Goal: Task Accomplishment & Management: Manage account settings

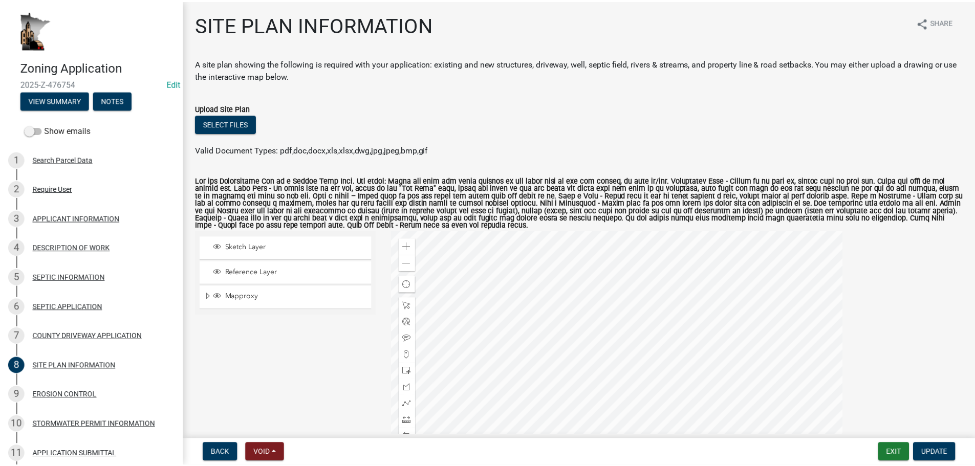
scroll to position [153, 0]
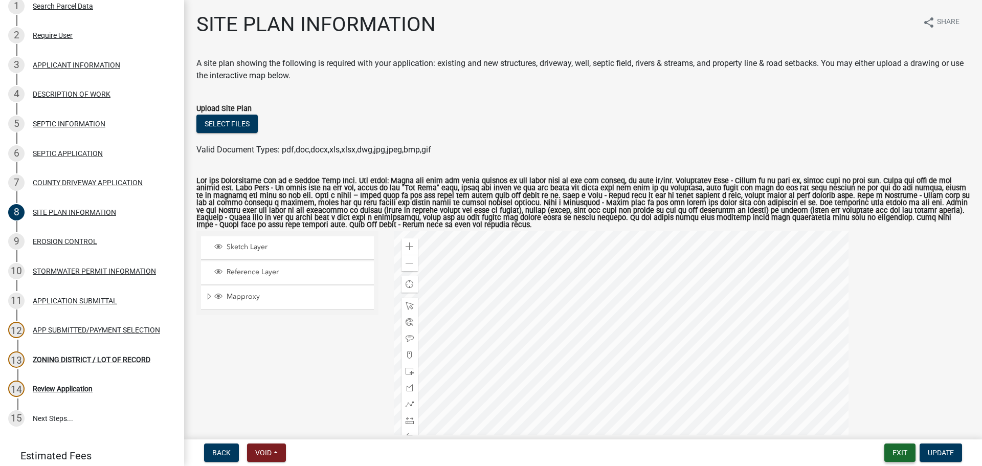
click at [895, 453] on button "Exit" at bounding box center [900, 453] width 31 height 18
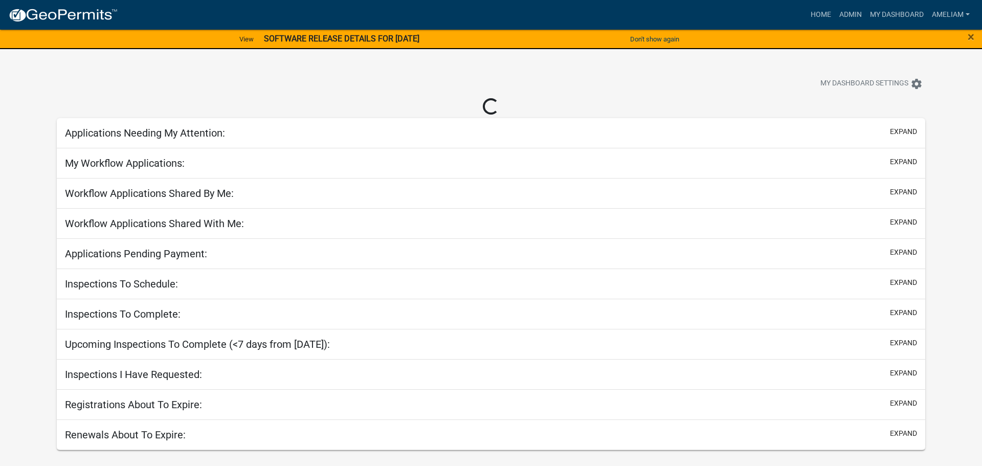
select select "3: 100"
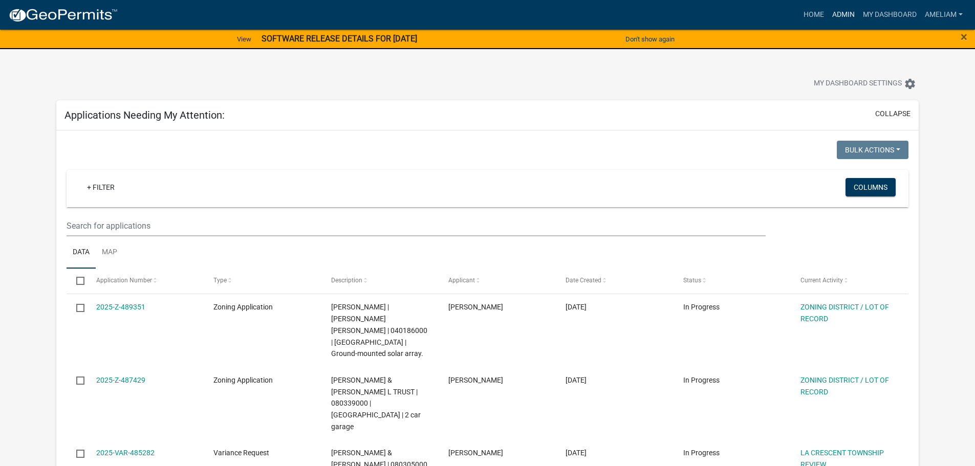
drag, startPoint x: 840, startPoint y: 9, endPoint x: 778, endPoint y: 109, distance: 117.4
click at [840, 9] on link "Admin" at bounding box center [843, 14] width 31 height 19
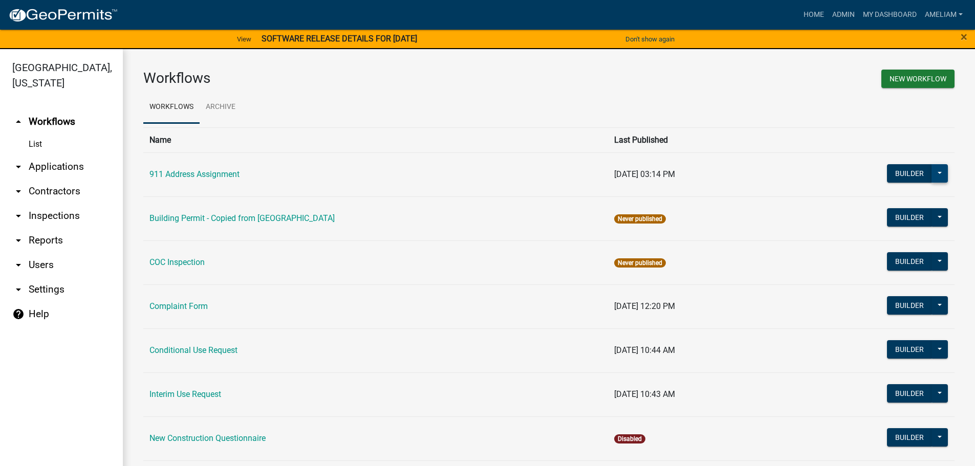
click at [937, 171] on button at bounding box center [939, 173] width 16 height 18
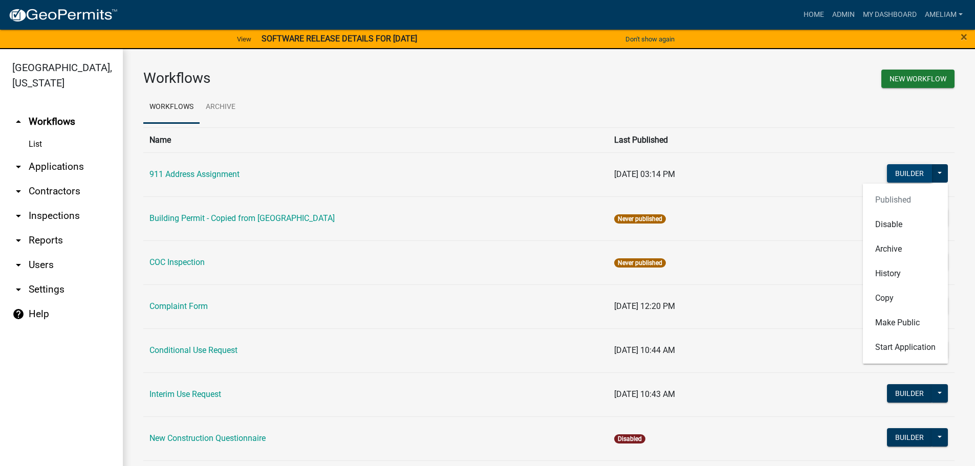
click at [909, 178] on button "Builder" at bounding box center [909, 173] width 45 height 18
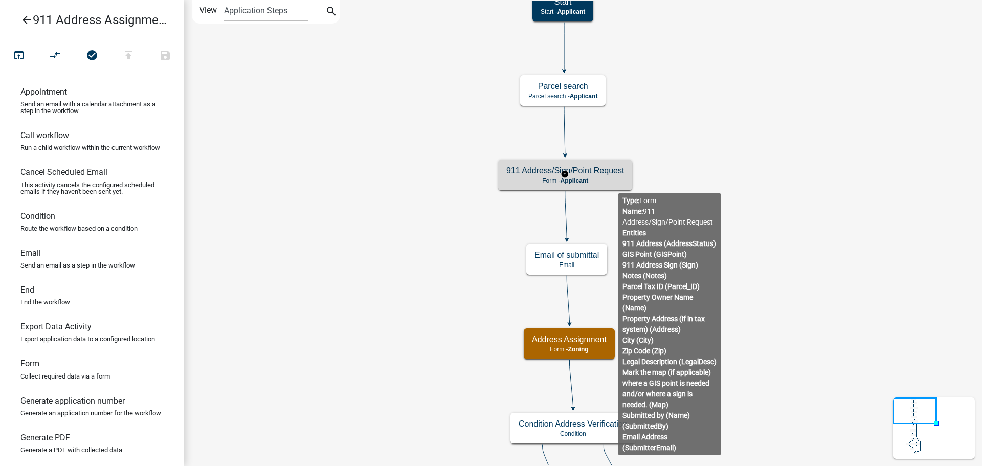
click at [626, 177] on div "911 Address/Sign/Point Request Form - Applicant" at bounding box center [565, 175] width 134 height 31
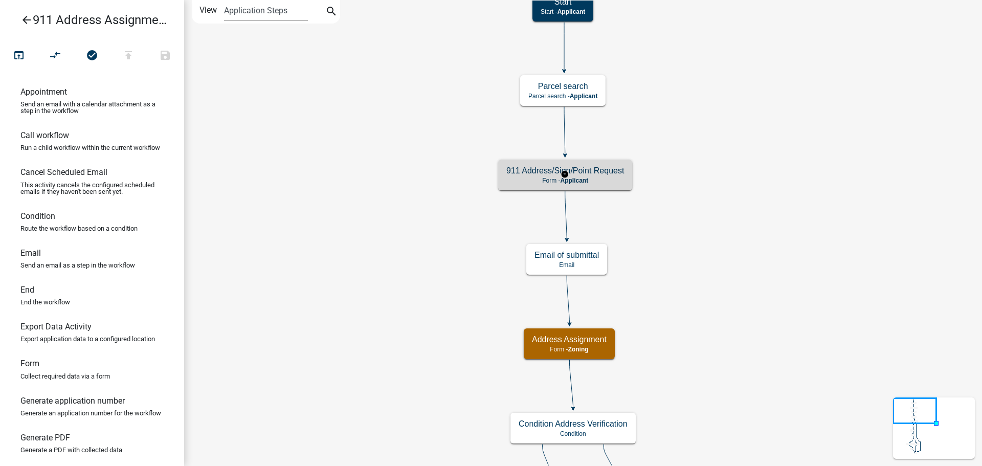
click at [626, 177] on div "911 Address/Sign/Point Request Form - Applicant" at bounding box center [565, 175] width 134 height 31
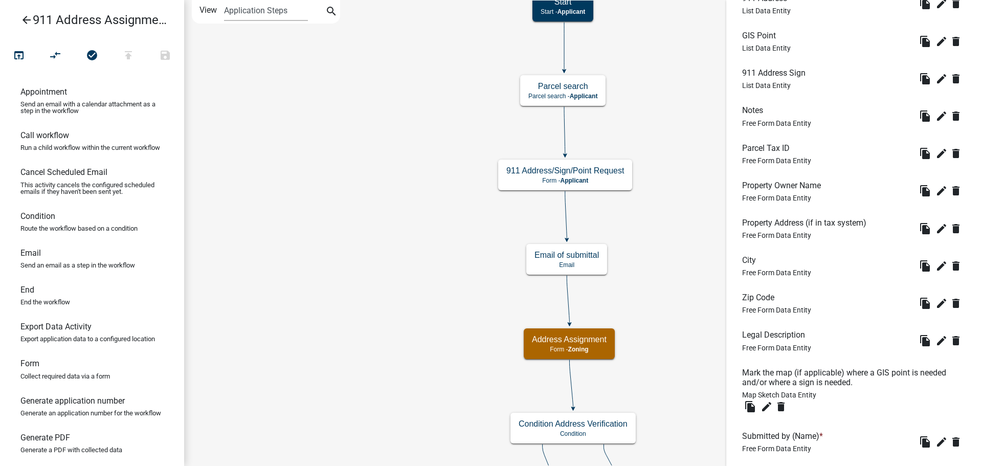
scroll to position [455, 0]
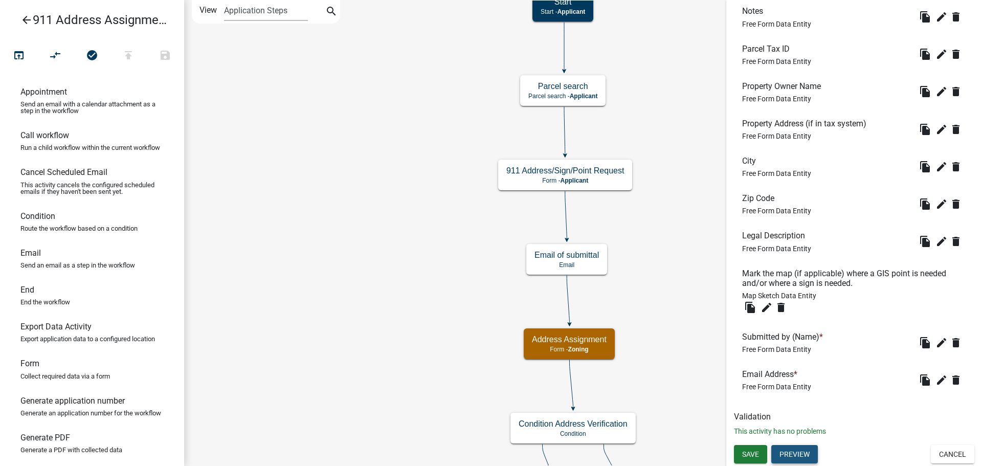
click at [789, 447] on button "Preview" at bounding box center [795, 454] width 47 height 18
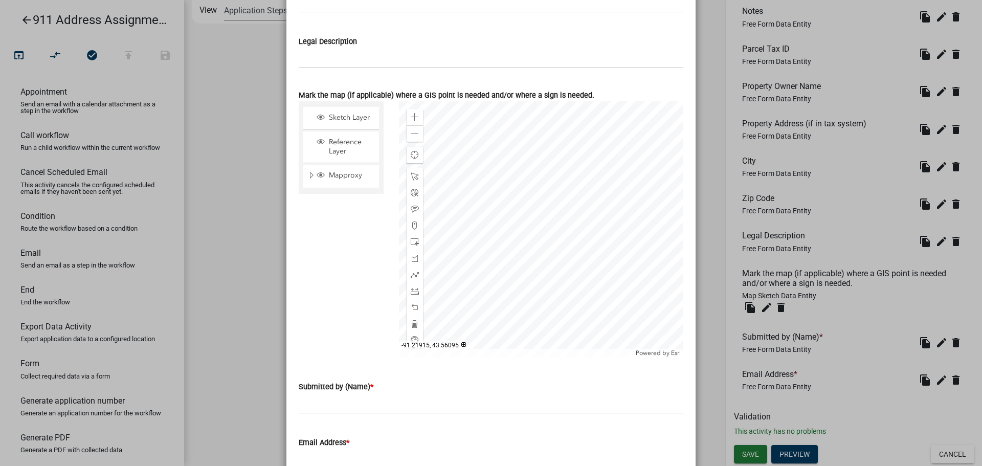
scroll to position [764, 0]
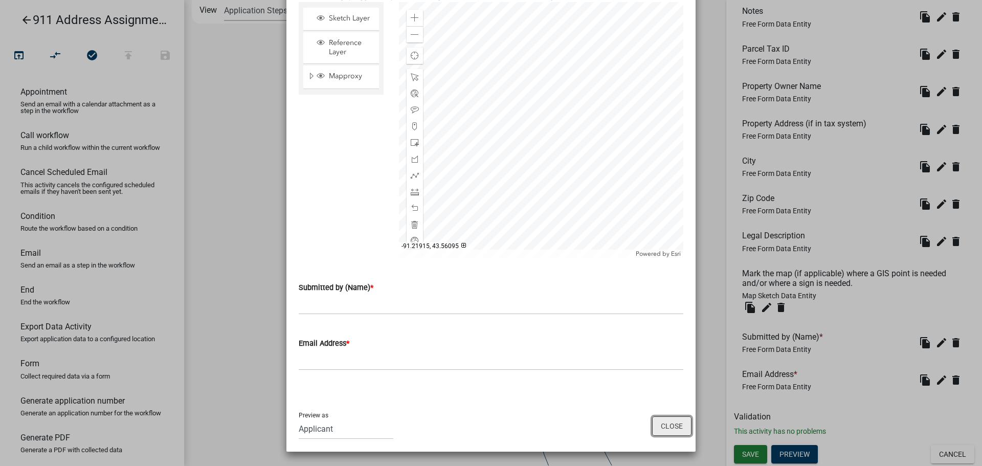
click at [662, 424] on button "Close" at bounding box center [671, 425] width 39 height 19
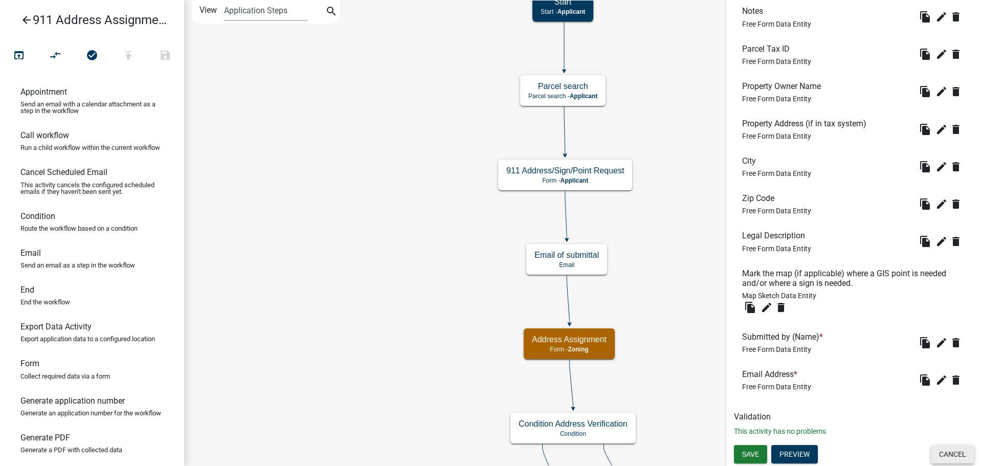
click at [949, 456] on button "Cancel" at bounding box center [952, 454] width 43 height 18
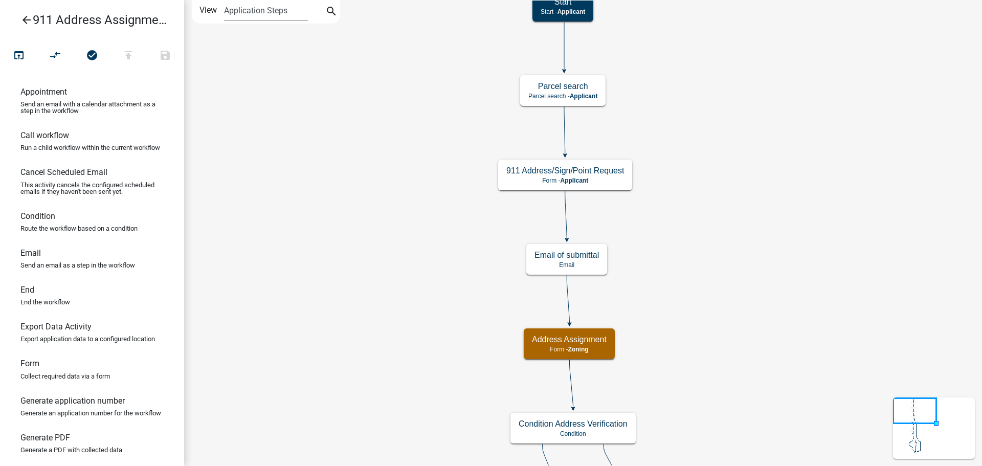
scroll to position [0, 0]
click at [604, 346] on p "Form - Zoning" at bounding box center [569, 349] width 75 height 7
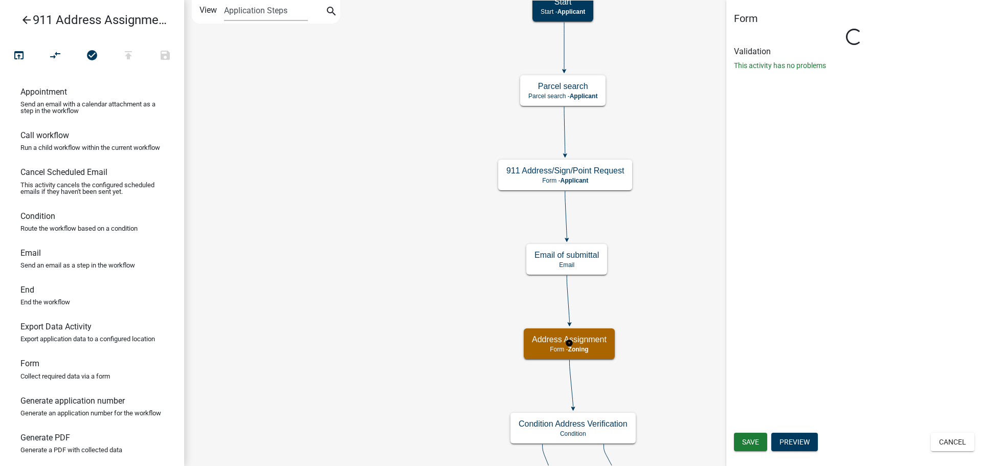
select select "A3EA60B4-D58C-4E9C-8B82-2F92BF4E35D2"
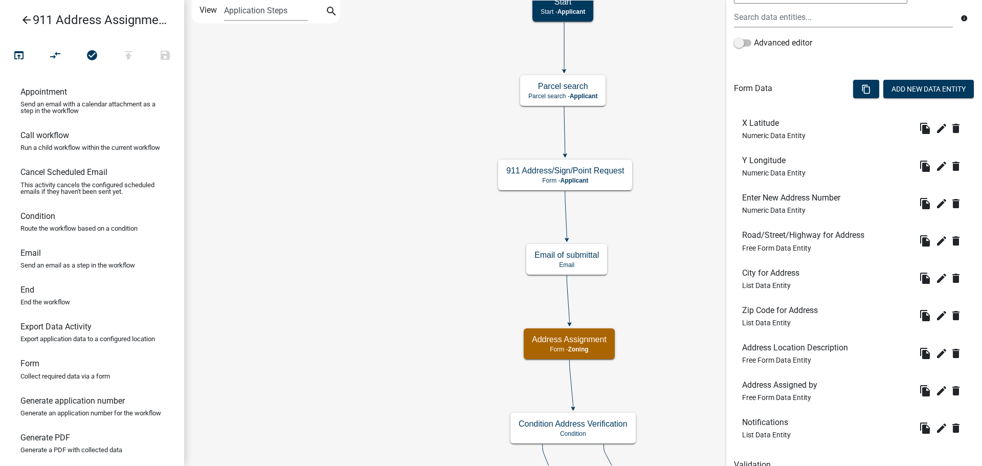
scroll to position [304, 0]
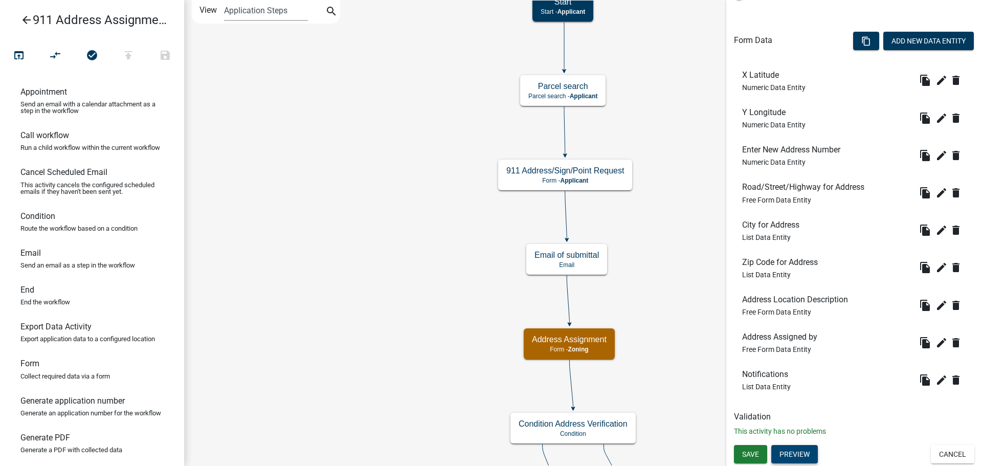
click at [803, 456] on button "Preview" at bounding box center [795, 454] width 47 height 18
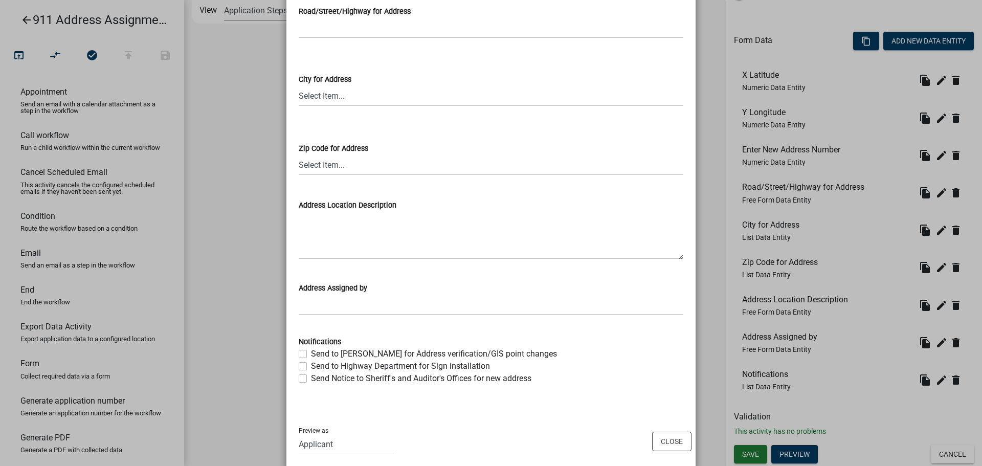
scroll to position [271, 0]
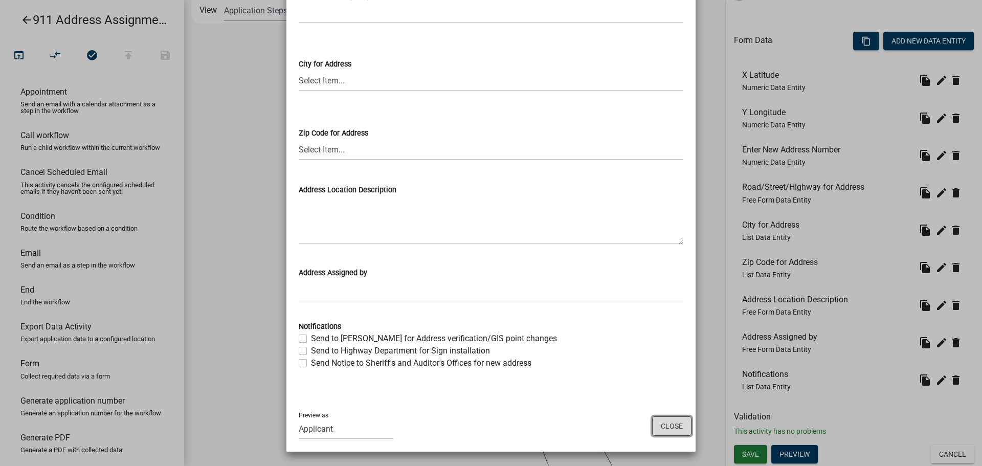
click at [664, 427] on button "Close" at bounding box center [671, 425] width 39 height 19
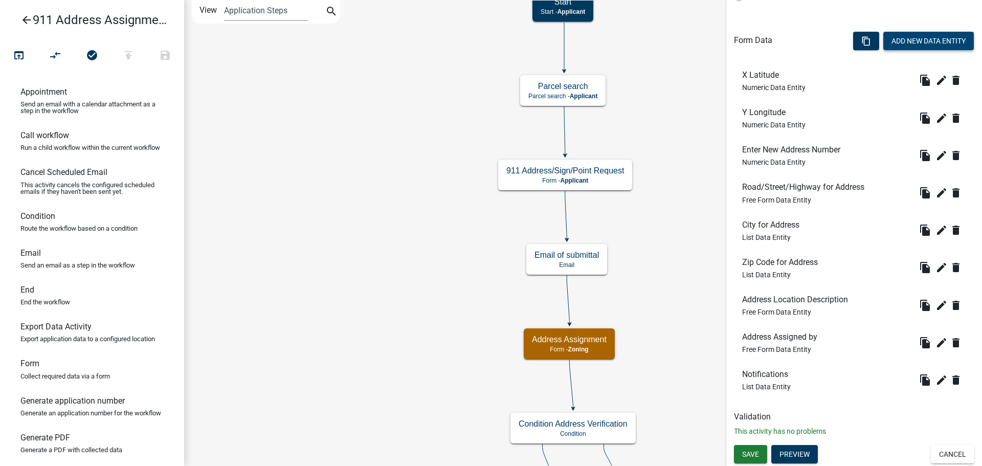
click at [903, 47] on button "Add New Data Entity" at bounding box center [929, 41] width 91 height 18
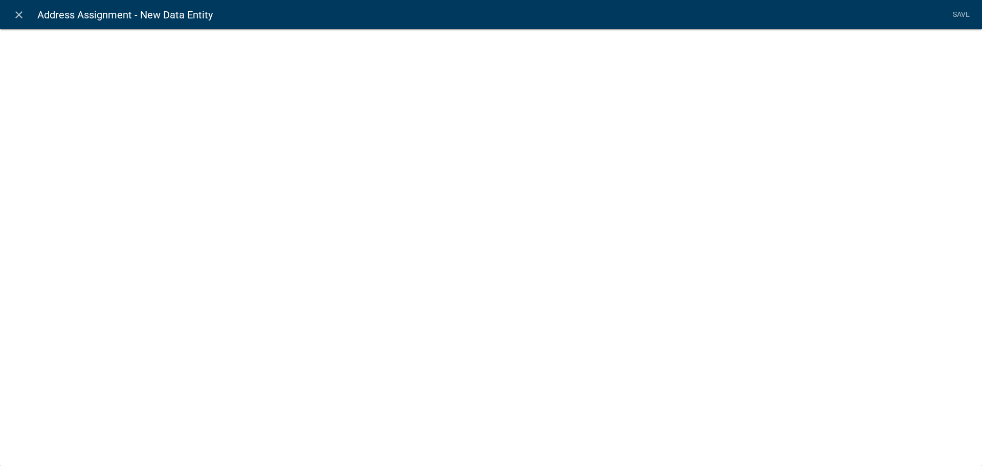
select select
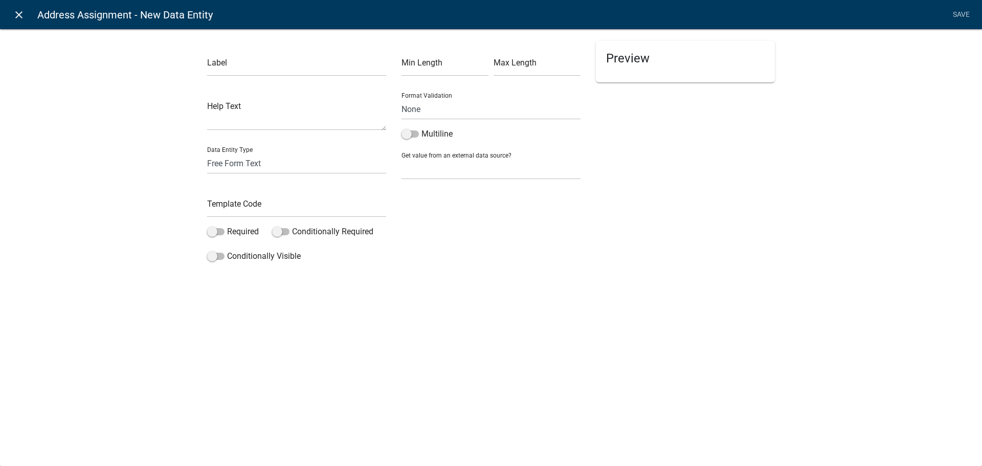
click at [18, 13] on icon "close" at bounding box center [19, 15] width 12 height 12
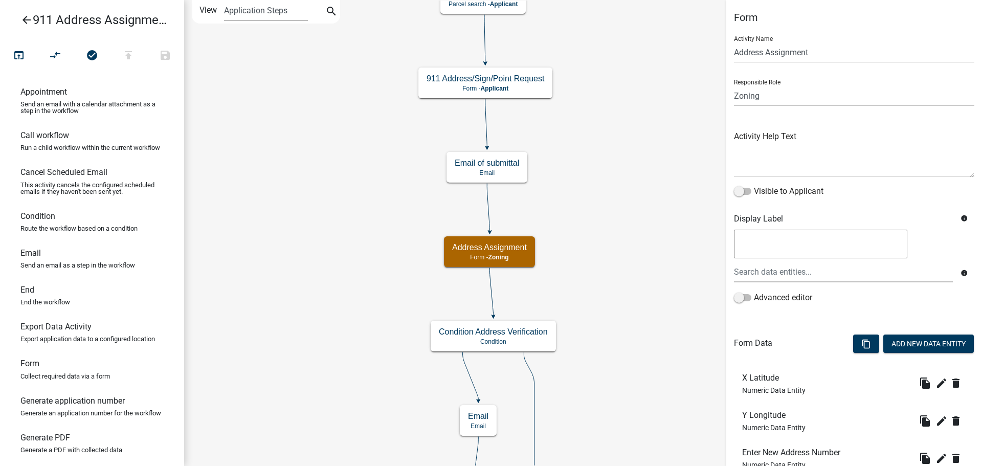
scroll to position [0, 0]
click at [862, 348] on icon "content_copy" at bounding box center [867, 345] width 10 height 10
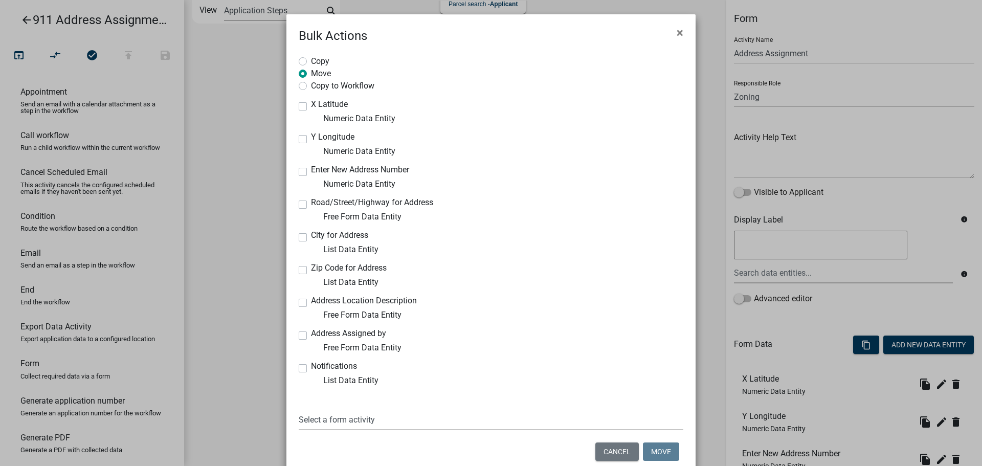
scroll to position [45, 0]
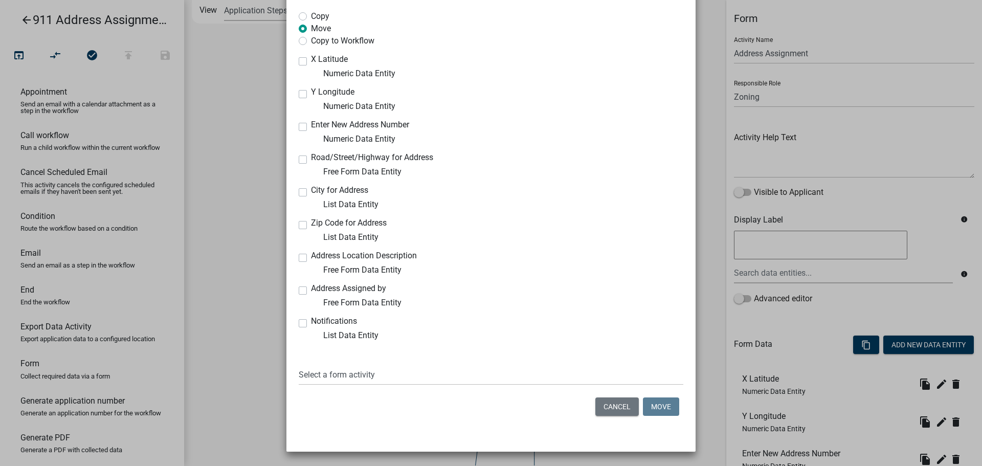
click at [614, 417] on div "Cancel Move" at bounding box center [491, 406] width 385 height 27
click at [620, 401] on button "Cancel" at bounding box center [617, 407] width 43 height 18
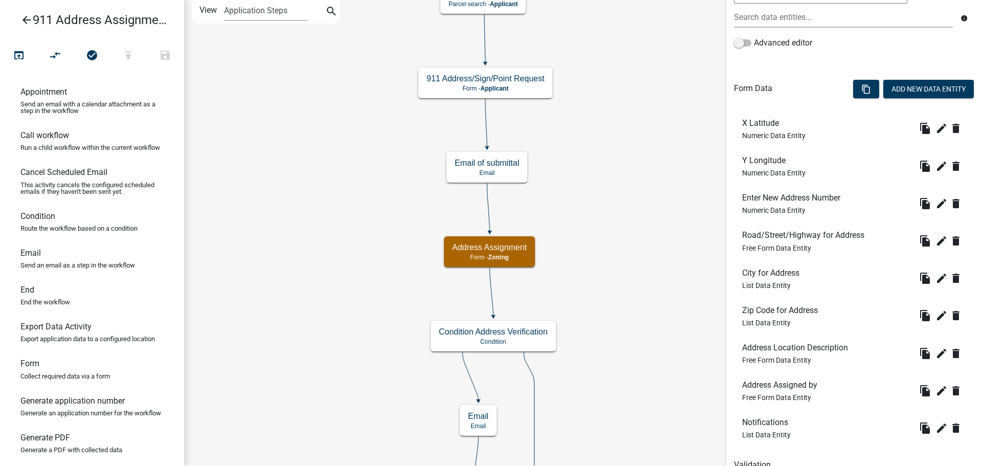
scroll to position [304, 0]
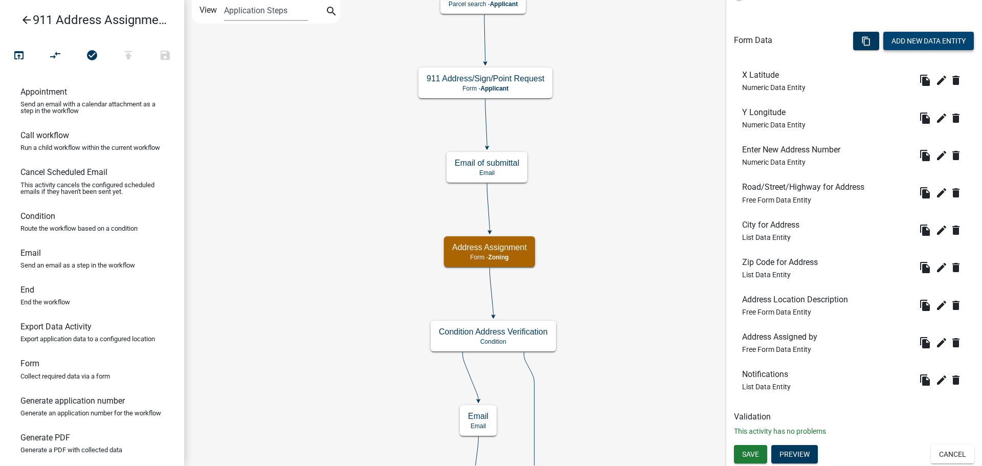
click at [898, 46] on button "Add New Data Entity" at bounding box center [929, 41] width 91 height 18
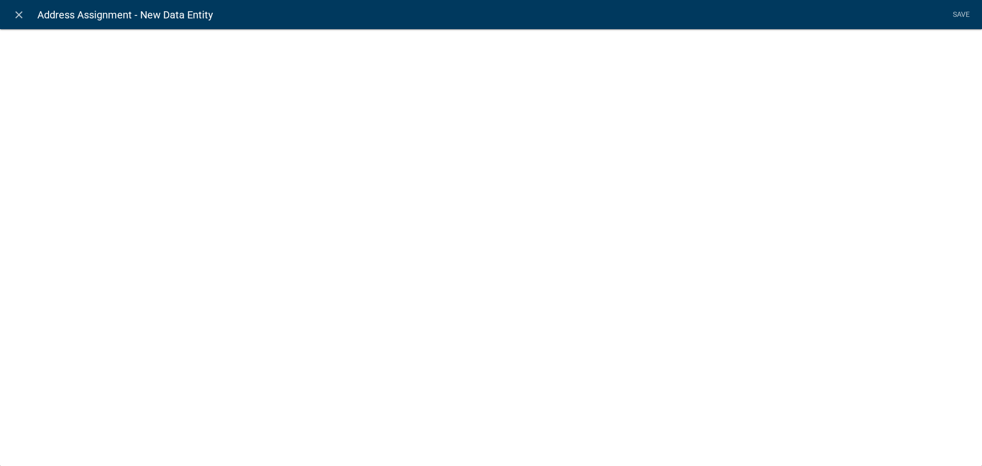
select select
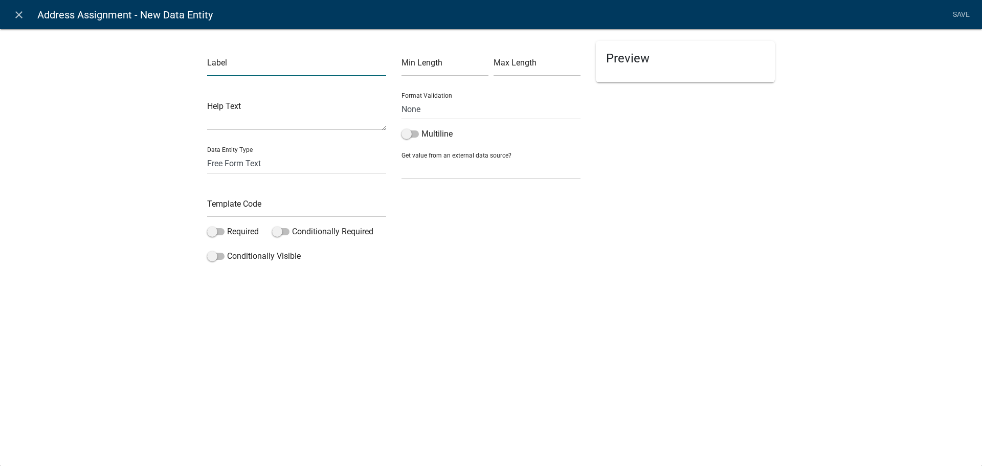
click at [307, 66] on input "text" at bounding box center [296, 65] width 179 height 21
type input "A"
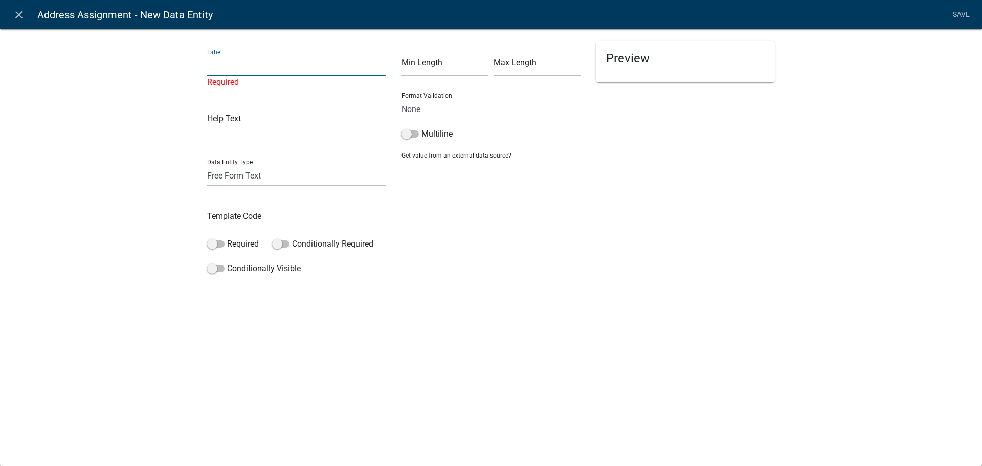
click at [268, 69] on input "text" at bounding box center [296, 65] width 179 height 21
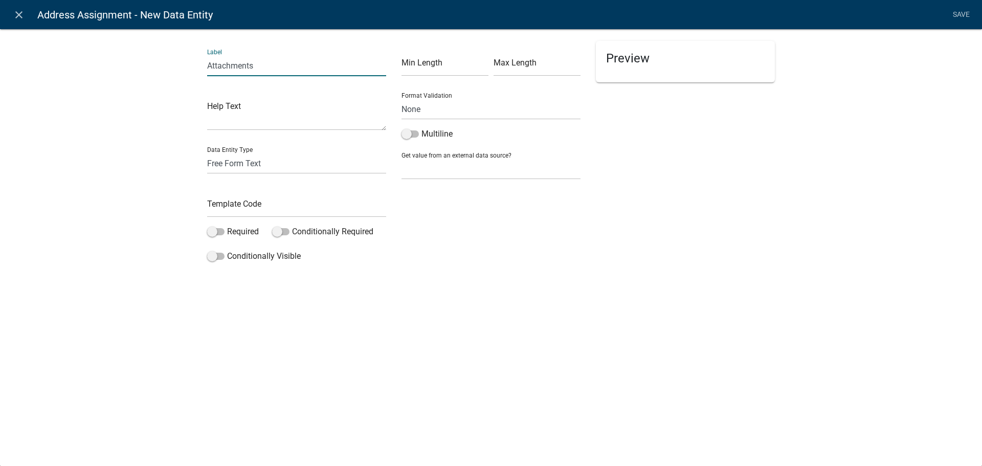
type input "Attachments"
click at [235, 163] on select "Free Form Text Document Display Entity Value Fee Numeric Data Date Map Sketch D…" at bounding box center [296, 163] width 179 height 21
select select "document"
click at [207, 153] on select "Free Form Text Document Display Entity Value Fee Numeric Data Date Map Sketch D…" at bounding box center [296, 163] width 179 height 21
select select "document"
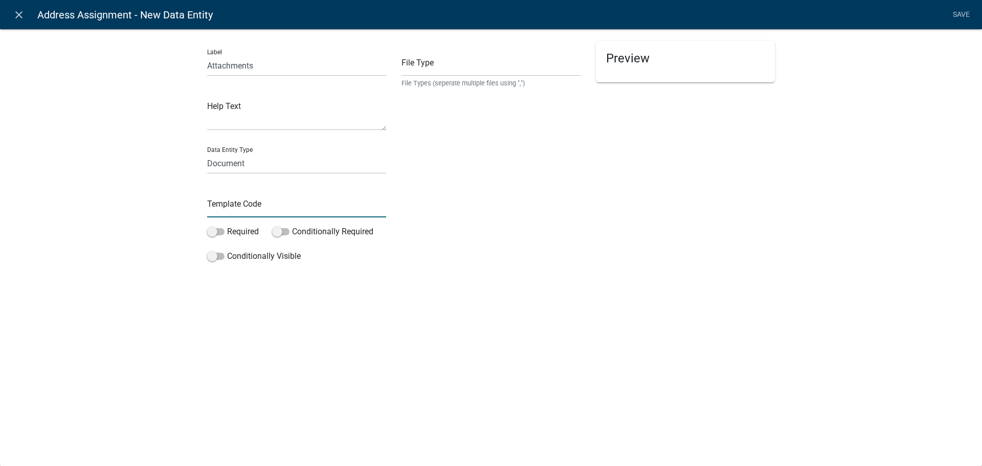
click at [231, 206] on input "text" at bounding box center [296, 206] width 179 height 21
type input "U"
type input "Attachment"
click at [445, 83] on small "File Types (seperate multiple files using ",")" at bounding box center [491, 83] width 179 height 10
click at [442, 76] on input "text" at bounding box center [491, 65] width 179 height 21
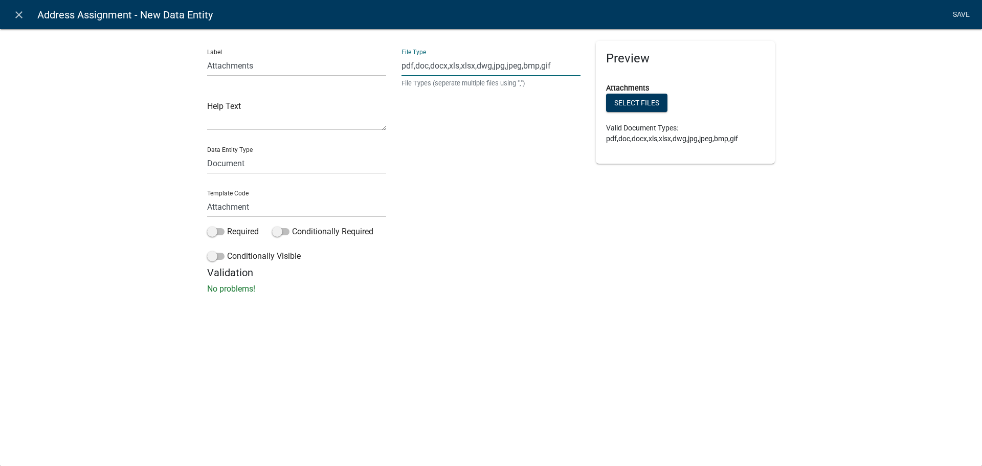
type input "pdf,doc,docx,xls,xlsx,dwg,jpg,jpeg,bmp,gif"
click at [952, 13] on link "Save" at bounding box center [962, 14] width 26 height 19
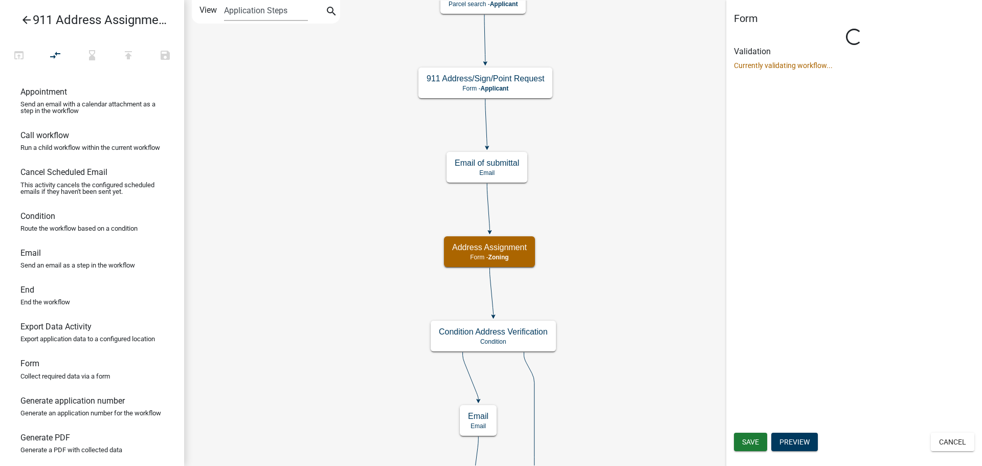
scroll to position [0, 0]
select select "A3EA60B4-D58C-4E9C-8B82-2F92BF4E35D2"
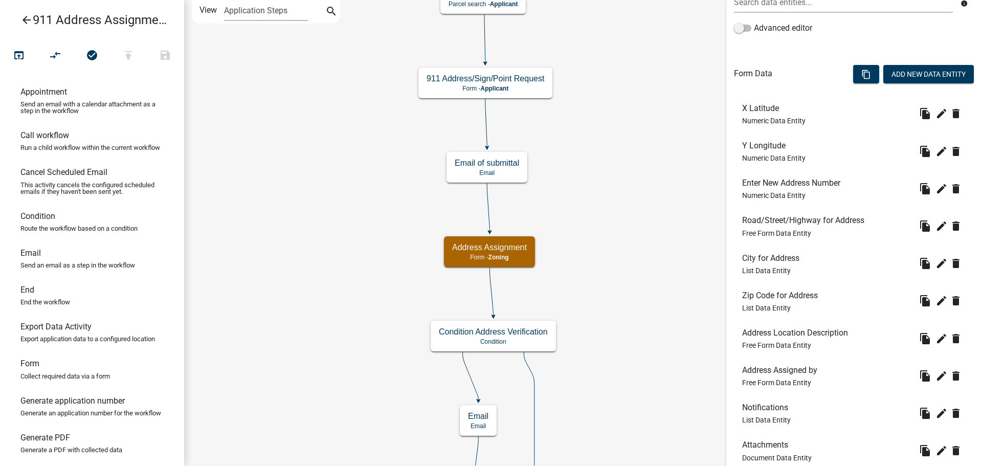
scroll to position [341, 0]
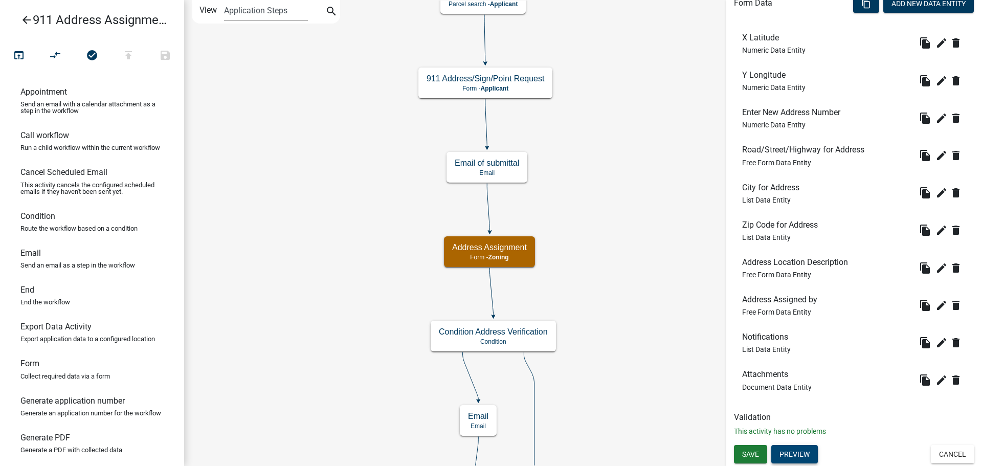
click at [792, 455] on button "Preview" at bounding box center [795, 454] width 47 height 18
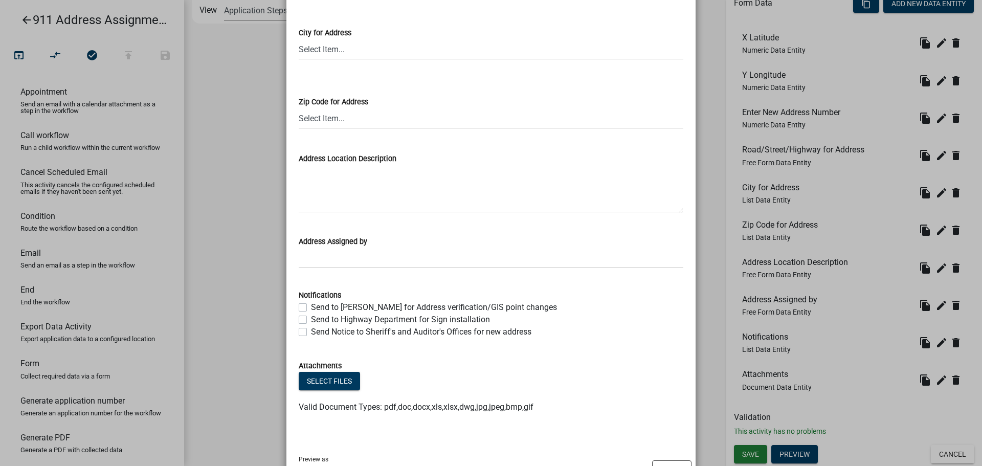
scroll to position [346, 0]
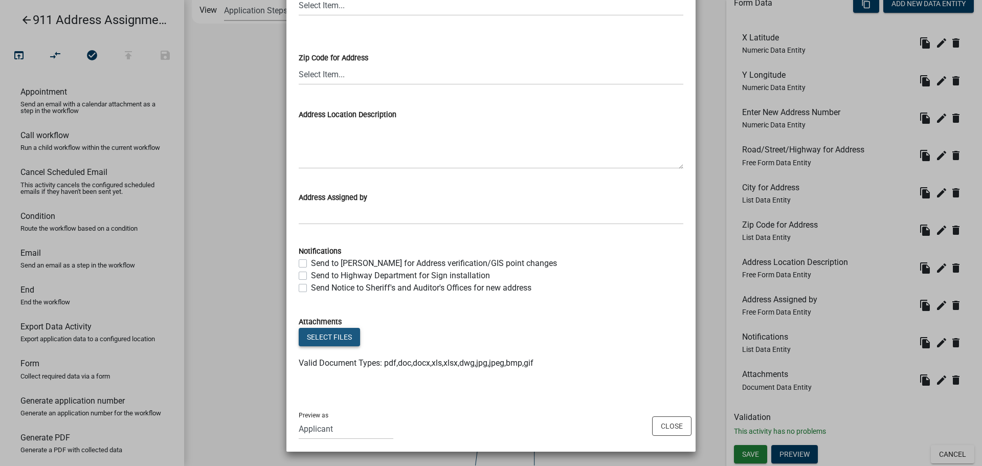
click at [339, 339] on button "Select files" at bounding box center [329, 337] width 61 height 18
click at [675, 429] on button "Close" at bounding box center [671, 425] width 39 height 19
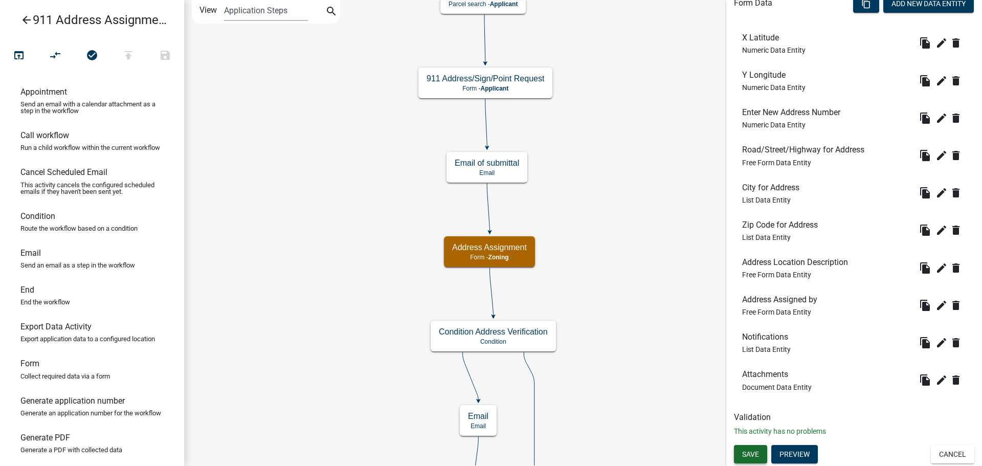
click at [755, 458] on span "Save" at bounding box center [750, 454] width 17 height 8
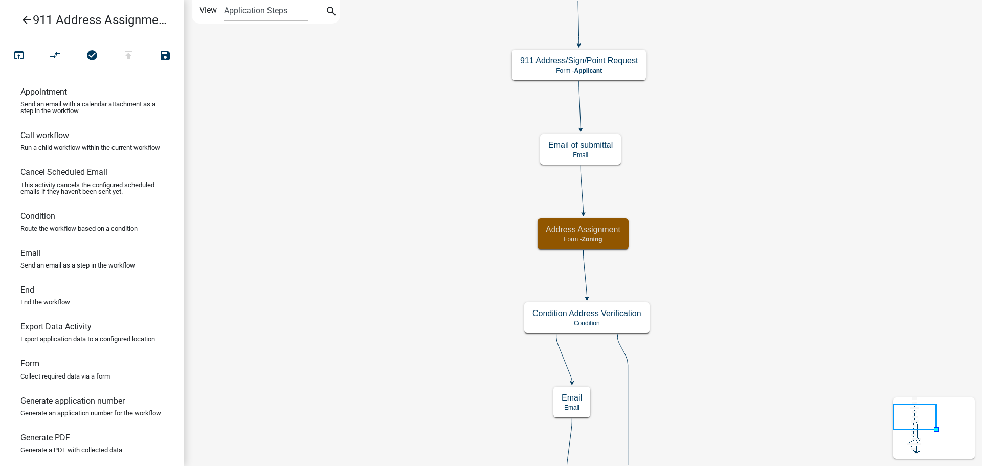
scroll to position [0, 0]
click at [27, 17] on icon "arrow_back" at bounding box center [26, 21] width 12 height 14
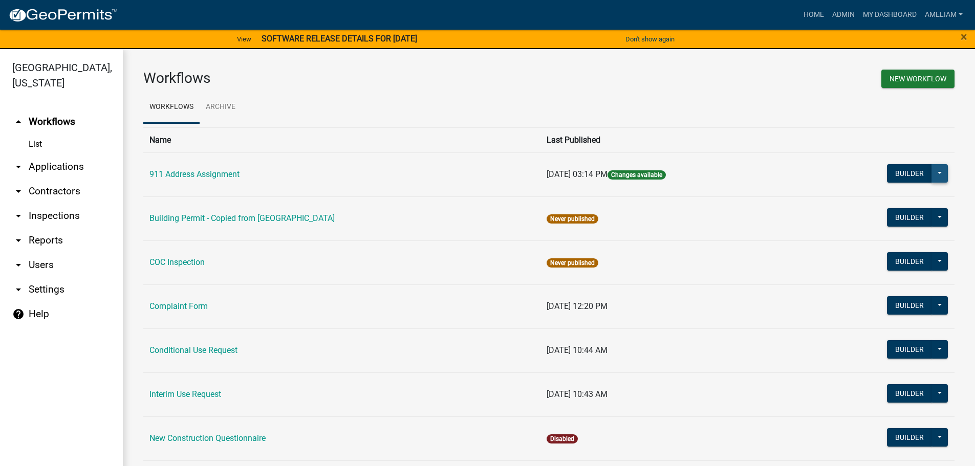
click at [931, 171] on button at bounding box center [939, 173] width 16 height 18
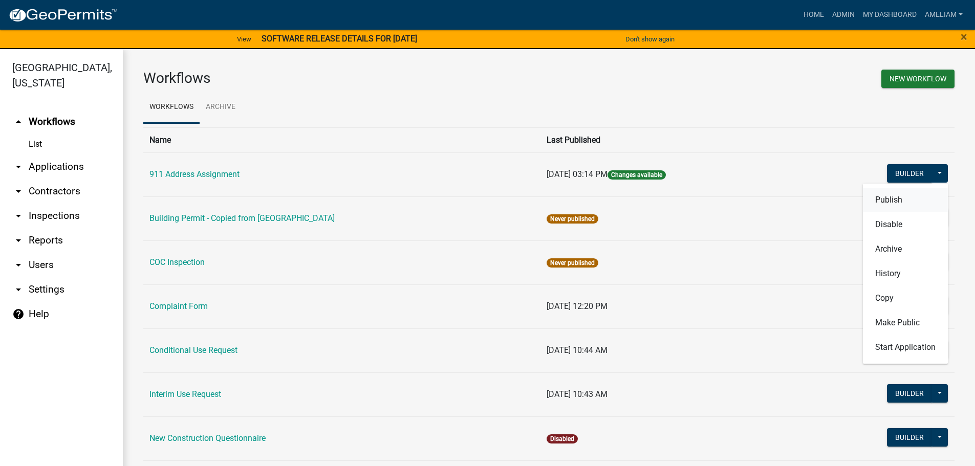
click at [898, 195] on button "Publish" at bounding box center [905, 200] width 85 height 25
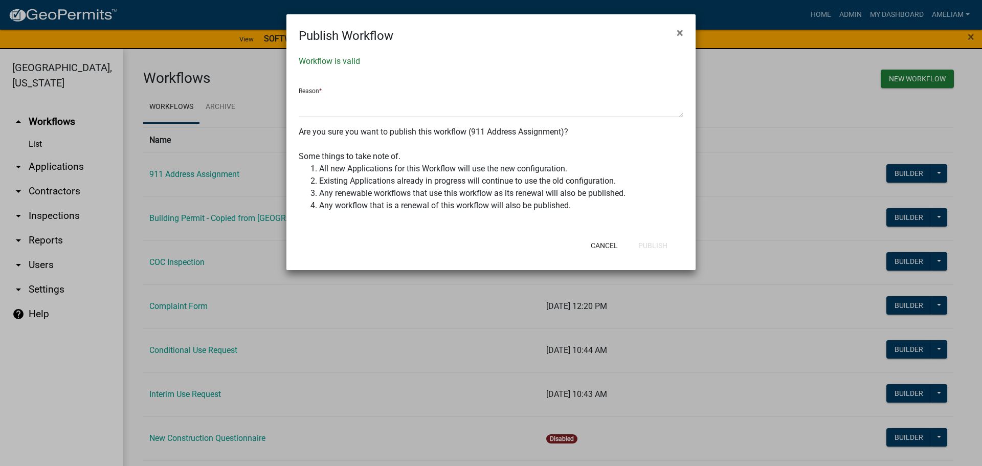
click at [416, 216] on div "Workflow is valid Reason * Are you sure you want to publish this workflow (911 …" at bounding box center [491, 138] width 409 height 187
click at [395, 108] on textarea at bounding box center [491, 106] width 385 height 24
type textarea "U"
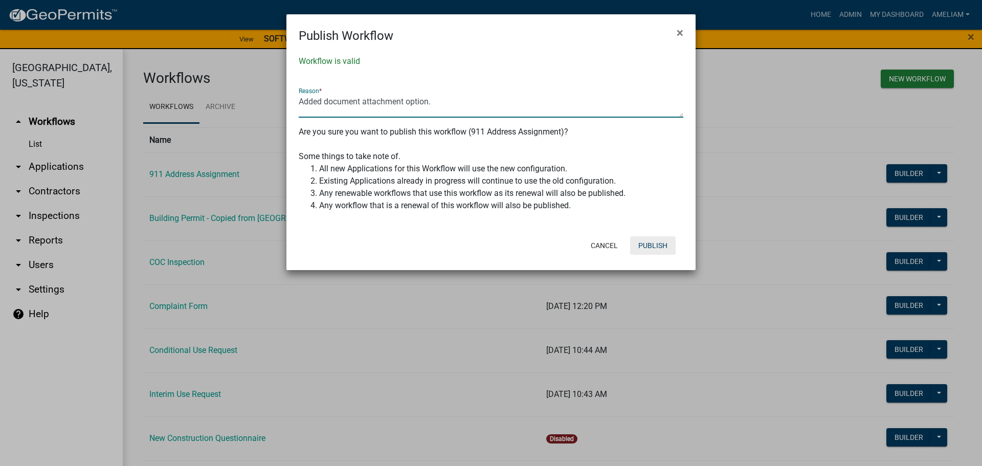
type textarea "Added document attachment option."
click at [648, 247] on button "Publish" at bounding box center [653, 245] width 46 height 18
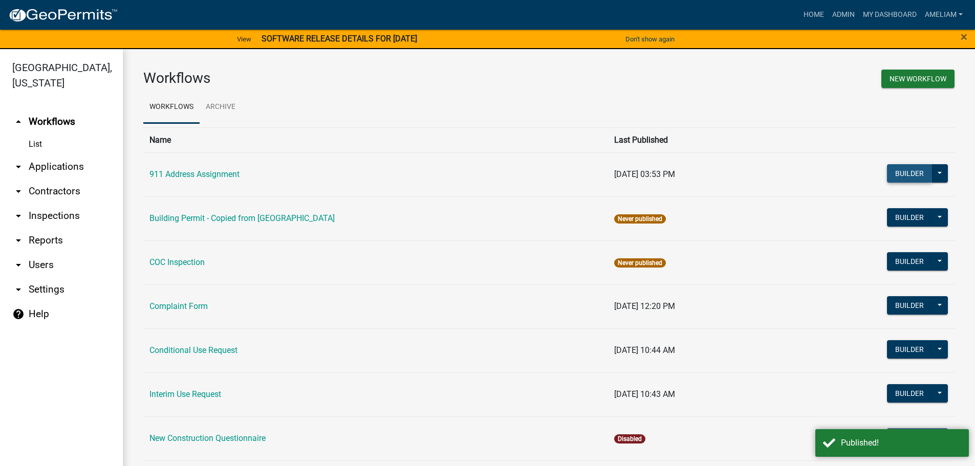
click at [899, 177] on button "Builder" at bounding box center [909, 173] width 45 height 18
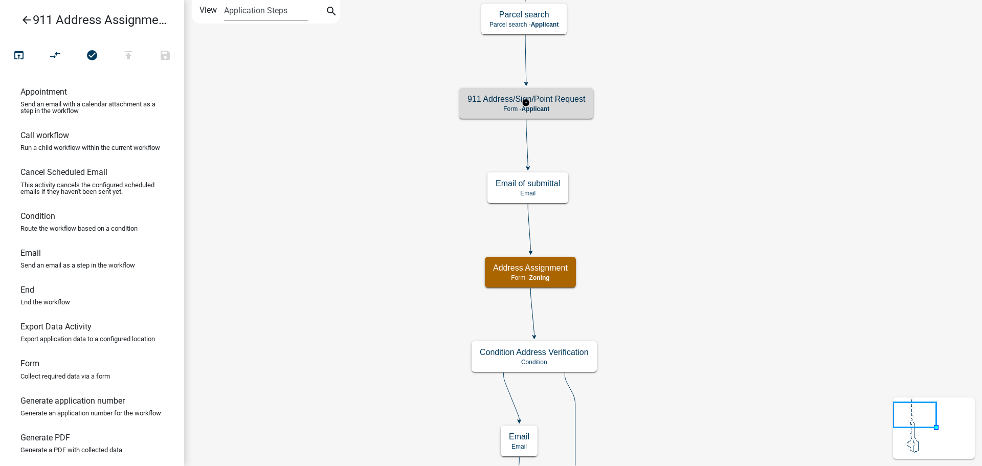
click at [566, 103] on h5 "911 Address/Sign/Point Request" at bounding box center [527, 99] width 118 height 10
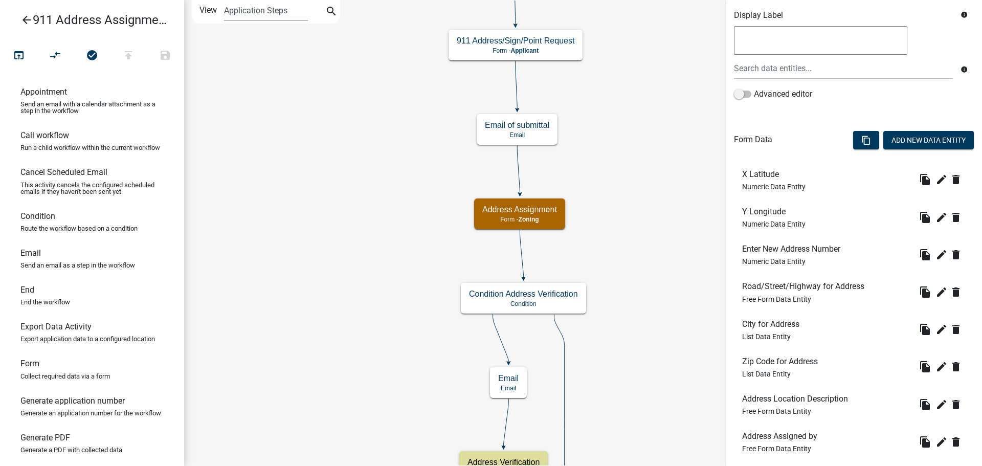
scroll to position [341, 0]
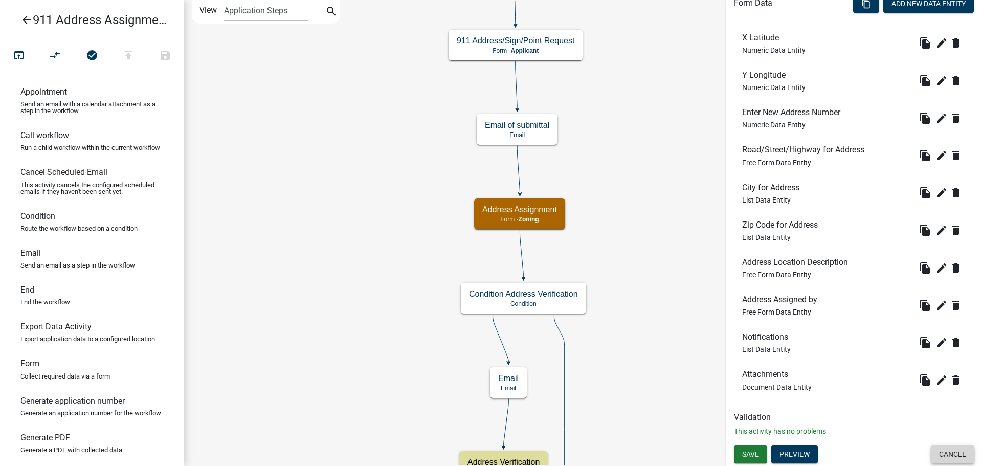
click at [937, 459] on button "Cancel" at bounding box center [952, 454] width 43 height 18
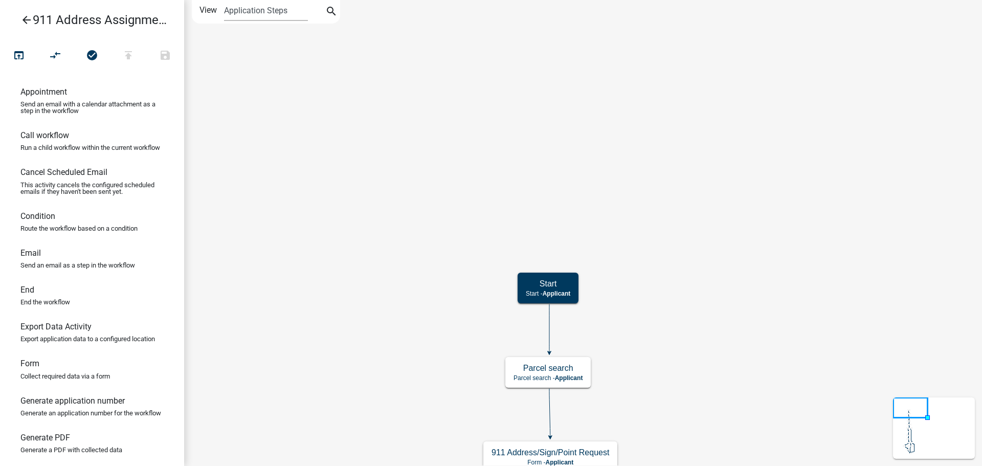
click at [22, 20] on icon "arrow_back" at bounding box center [26, 21] width 12 height 14
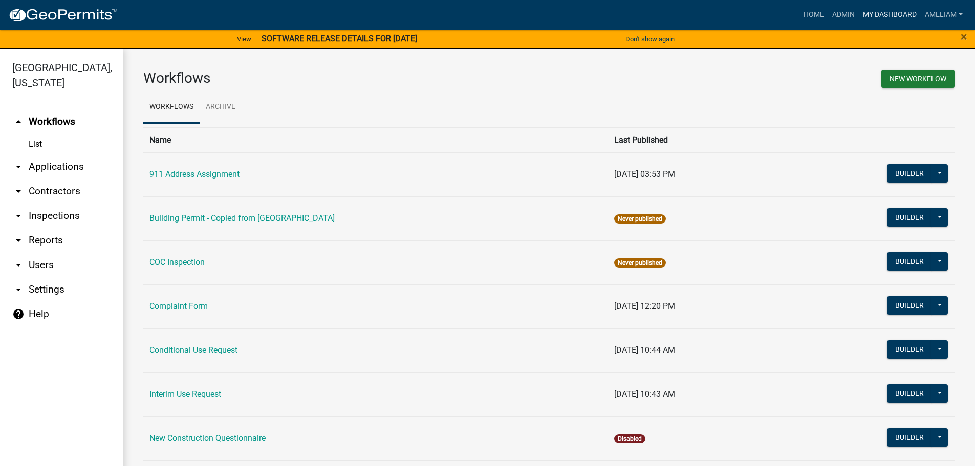
click at [889, 21] on link "My Dashboard" at bounding box center [890, 14] width 62 height 19
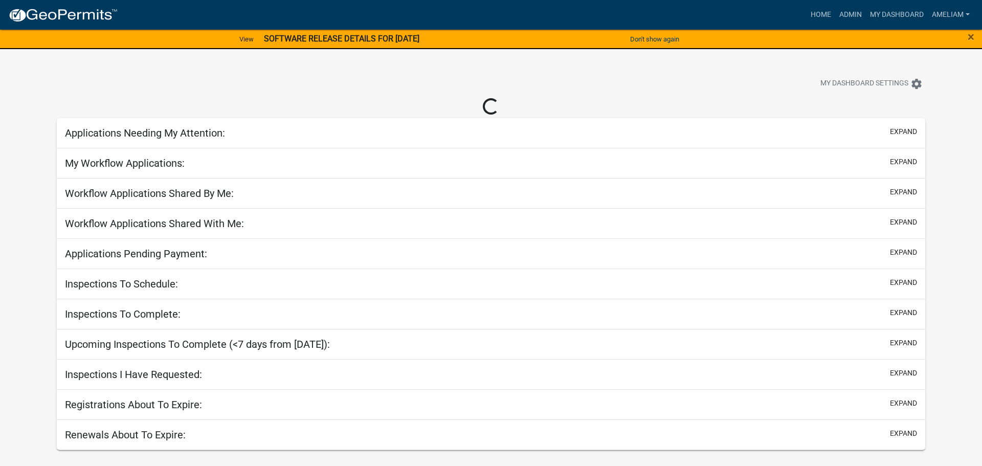
select select "3: 100"
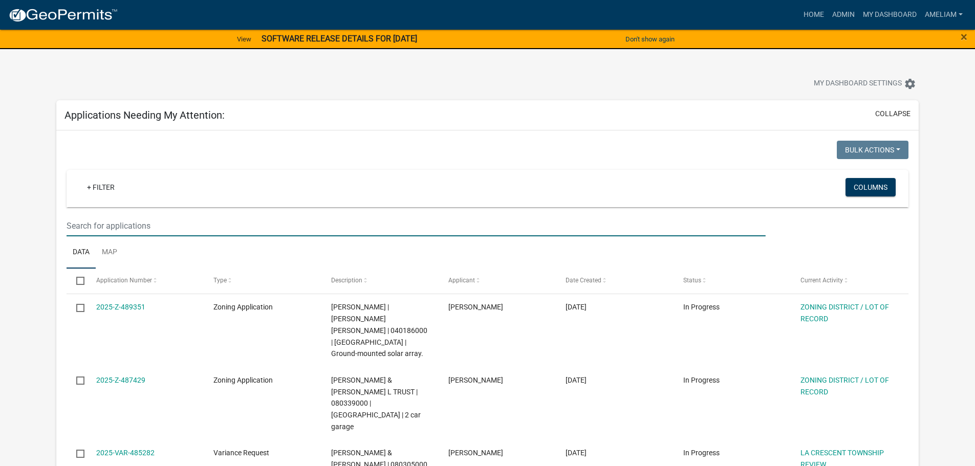
click at [192, 227] on input "text" at bounding box center [416, 225] width 698 height 21
type input "[PERSON_NAME]"
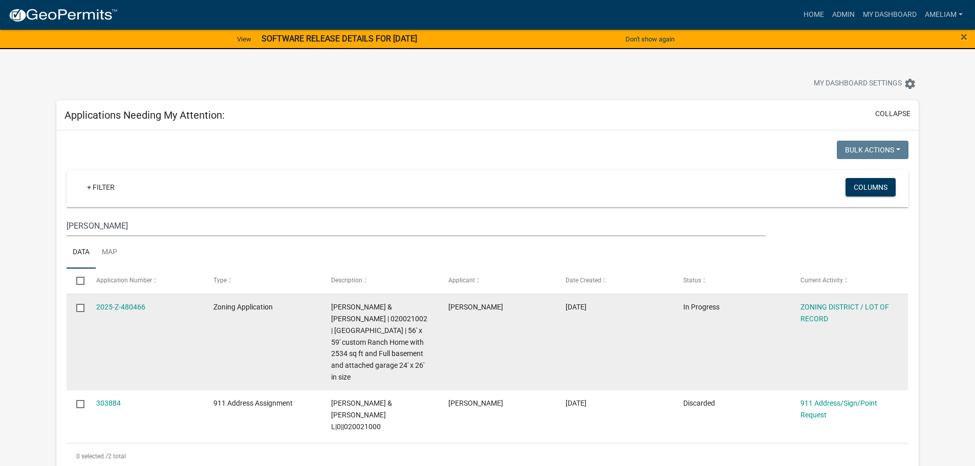
drag, startPoint x: 82, startPoint y: 306, endPoint x: 283, endPoint y: 371, distance: 211.1
click at [82, 306] on input "checkbox" at bounding box center [79, 307] width 7 height 7
checkbox input "true"
click at [116, 311] on link "2025-Z-480466" at bounding box center [120, 307] width 49 height 8
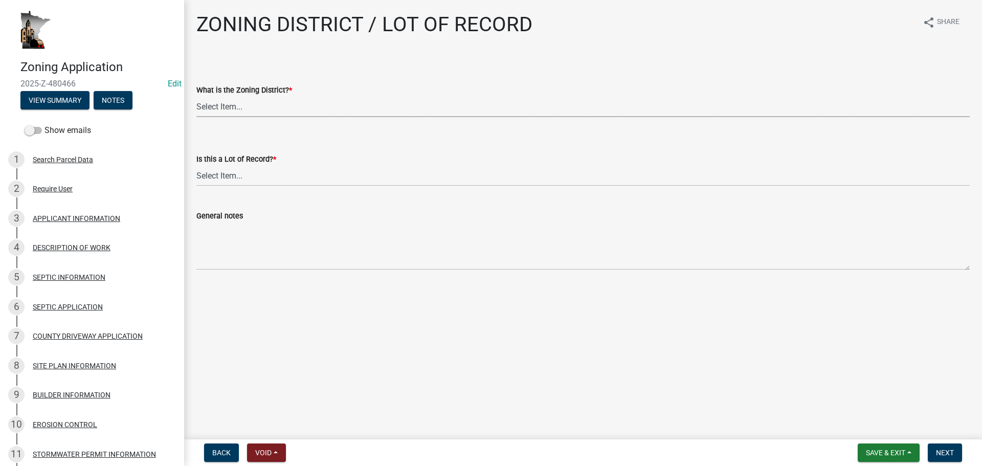
click at [270, 110] on select "Select Item... Agricultural Residential Other" at bounding box center [583, 106] width 774 height 21
click at [196, 96] on select "Select Item... Agricultural Residential Other" at bounding box center [583, 106] width 774 height 21
select select "4e40cecd-d56d-4d3a-a779-2c11c403f329"
click at [267, 175] on select "Select Item... Yes No, or cannot be determined" at bounding box center [583, 175] width 774 height 21
click at [196, 165] on select "Select Item... Yes No, or cannot be determined" at bounding box center [583, 175] width 774 height 21
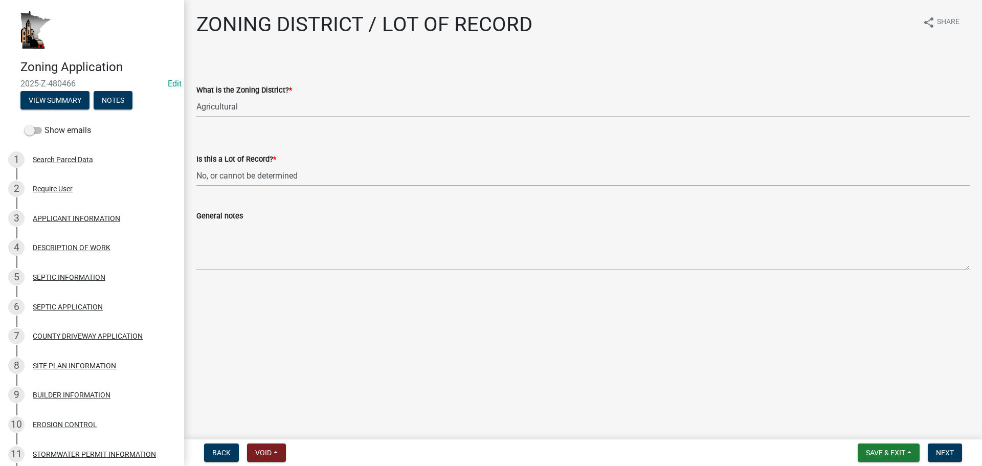
select select "8fe8ed3e-c0e1-408b-96fc-f68303b4ae81"
click at [485, 363] on main "ZONING DISTRICT / LOT OF RECORD share Share What is the Zoning District? * Sele…" at bounding box center [583, 217] width 798 height 435
click at [948, 454] on span "Next" at bounding box center [945, 453] width 18 height 8
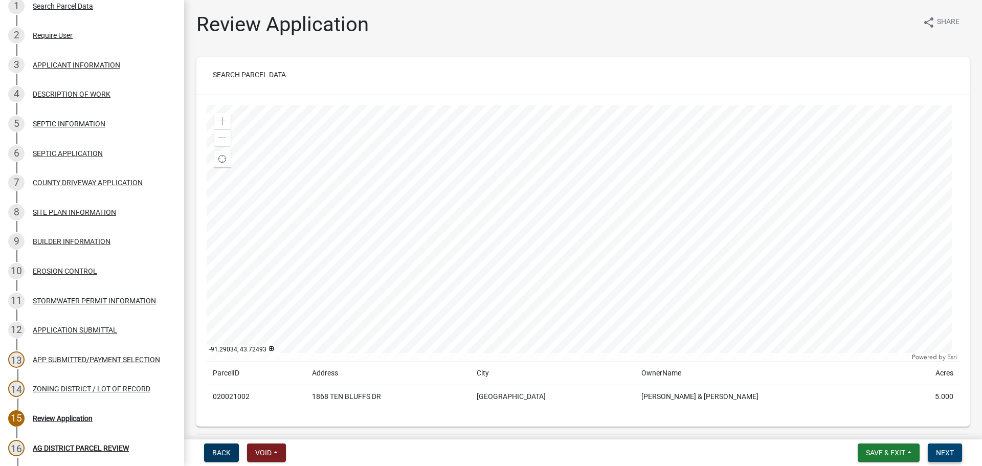
click at [953, 455] on span "Next" at bounding box center [945, 453] width 18 height 8
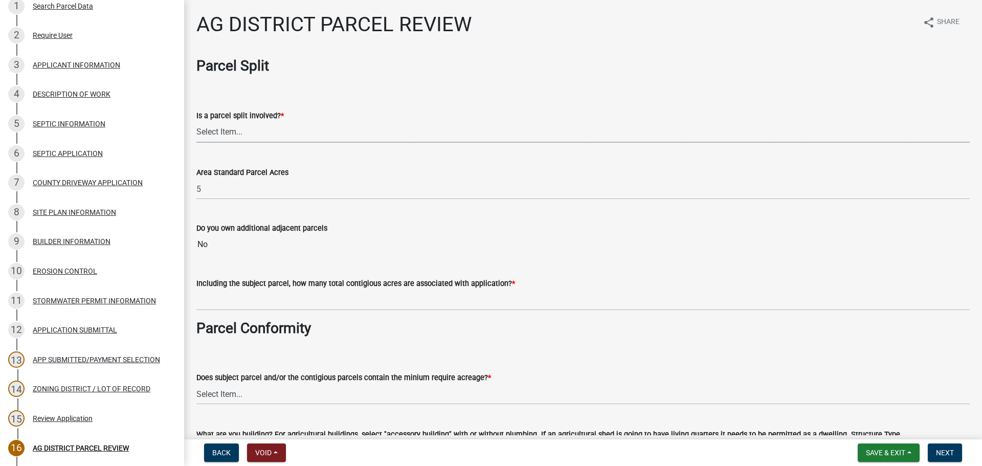
click at [224, 137] on select "Select Item... Yes No" at bounding box center [583, 132] width 774 height 21
click at [196, 122] on select "Select Item... Yes No" at bounding box center [583, 132] width 774 height 21
select select "8e0bff8d-e733-4d0f-8ffd-e8e35eff59c5"
click at [373, 212] on div "Do you own additional adjacent parcels No" at bounding box center [583, 231] width 774 height 47
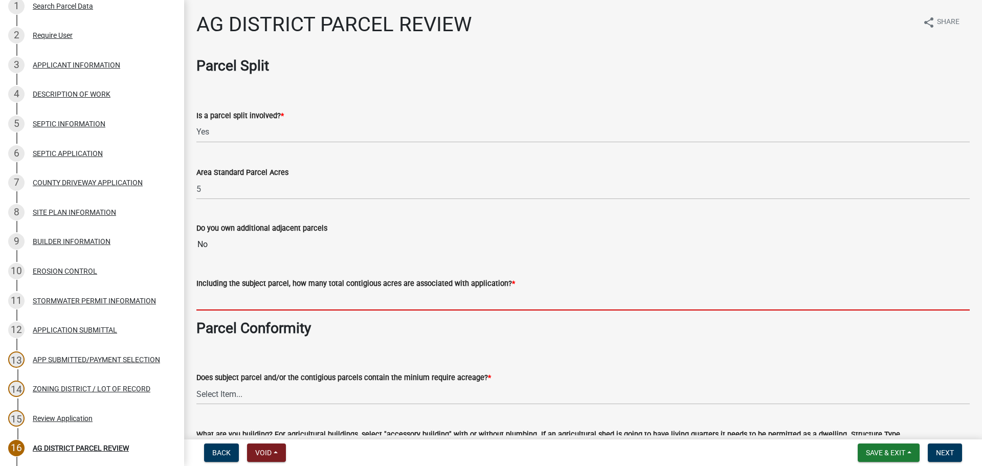
click at [332, 309] on input "text" at bounding box center [583, 300] width 774 height 21
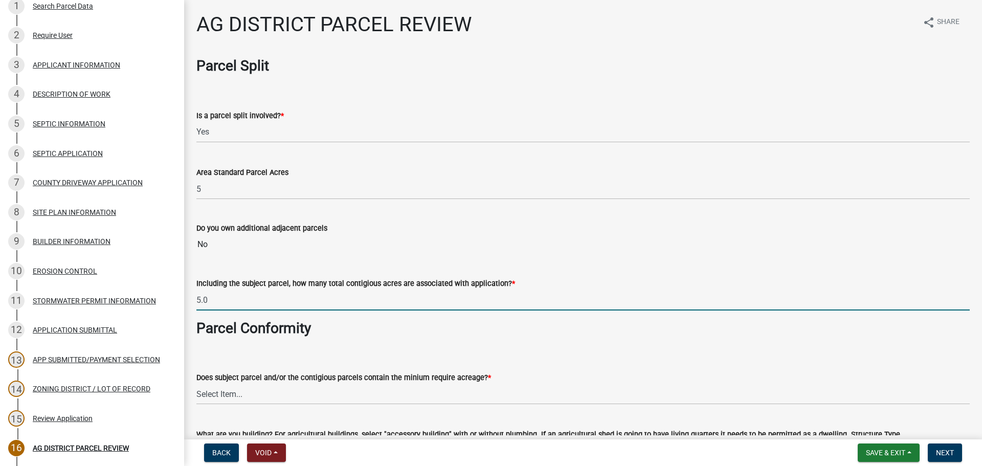
type input "5"
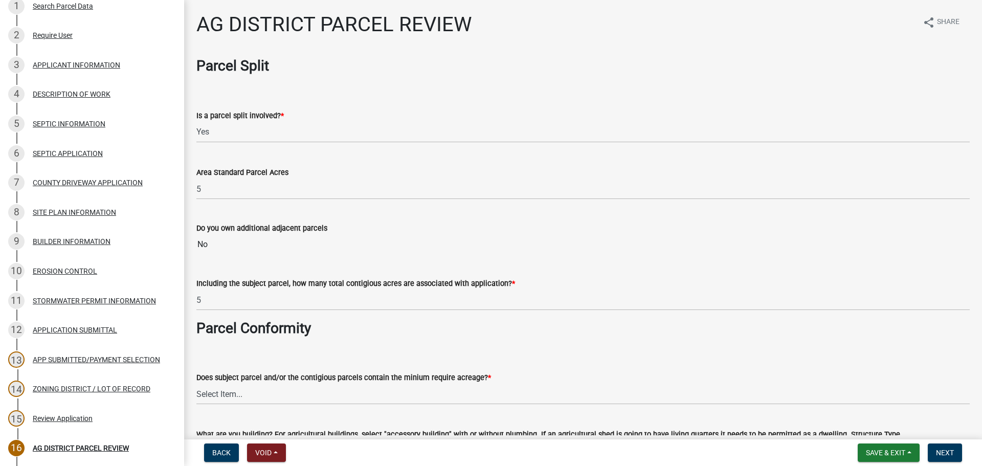
click at [328, 322] on h3 "Parcel Conformity" at bounding box center [583, 328] width 774 height 17
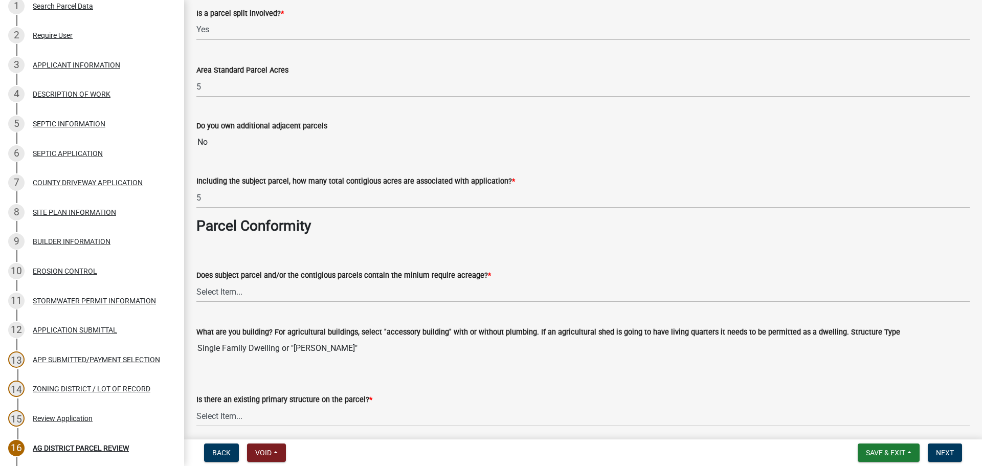
scroll to position [256, 0]
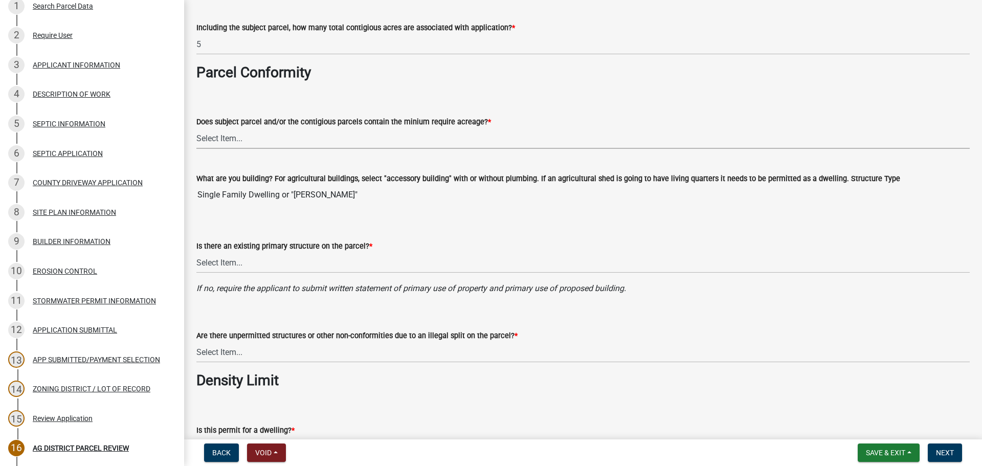
click at [277, 140] on select "Select Item... Yes, for a dwelling, 40 or more acres with one or more acres con…" at bounding box center [583, 138] width 774 height 21
click at [196, 128] on select "Select Item... Yes, for a dwelling, 40 or more acres with one or more acres con…" at bounding box center [583, 138] width 774 height 21
select select "21c0194f-f8d4-4f59-b41a-3fef99d5bf38"
click at [603, 234] on form "Is there an existing primary structure on the parcel? * Select Item... Yes No" at bounding box center [583, 251] width 774 height 46
click at [310, 262] on select "Select Item... Yes No" at bounding box center [583, 262] width 774 height 21
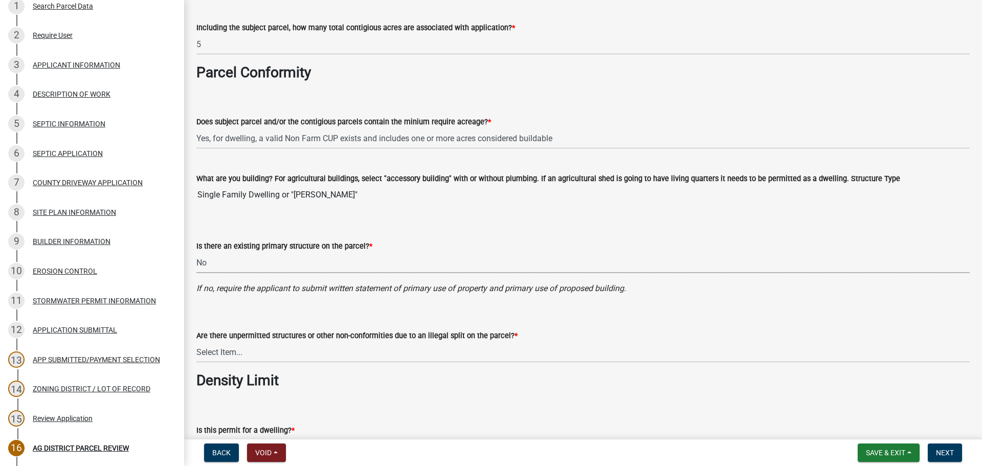
click at [196, 252] on select "Select Item... Yes No" at bounding box center [583, 262] width 774 height 21
select select "11f84c91-8ab9-4d12-b3eb-da8ee5526d2f"
click at [292, 354] on select "Select Item... Yes No" at bounding box center [583, 352] width 774 height 21
click at [196, 342] on select "Select Item... Yes No" at bounding box center [583, 352] width 774 height 21
select select "3e342f75-9fb1-4b8c-bbeb-47cfa96347ca"
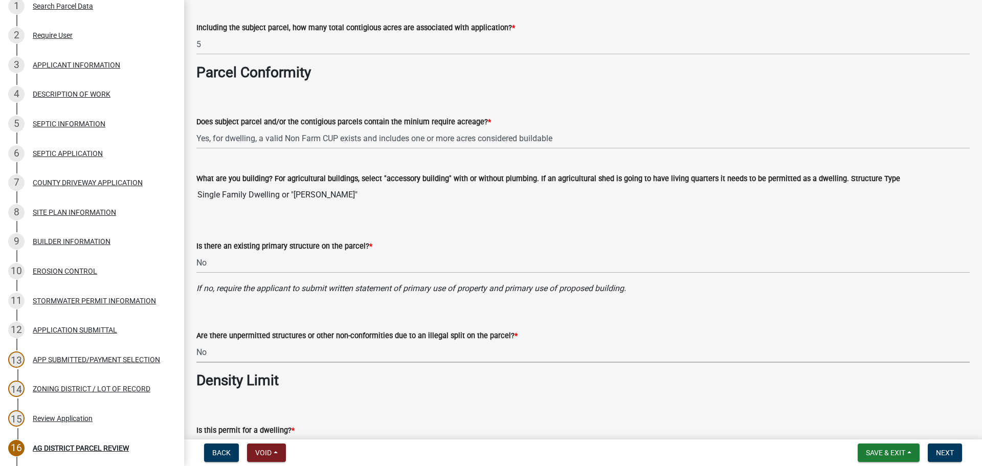
click at [519, 414] on form "Is this permit for a dwelling? * Select Item... Yes No N/A" at bounding box center [583, 435] width 774 height 46
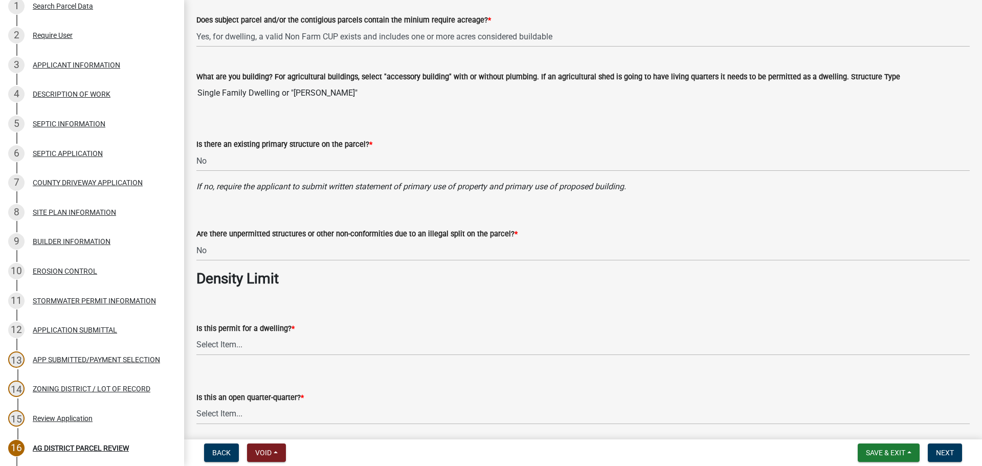
scroll to position [358, 0]
click at [305, 350] on select "Select Item... Yes No N/A" at bounding box center [583, 344] width 774 height 21
click at [196, 334] on select "Select Item... Yes No N/A" at bounding box center [583, 344] width 774 height 21
select select "a03889cb-6a67-4a6f-b14c-908bef68dd91"
click at [471, 391] on div "Is this an open quarter-quarter? *" at bounding box center [583, 397] width 774 height 12
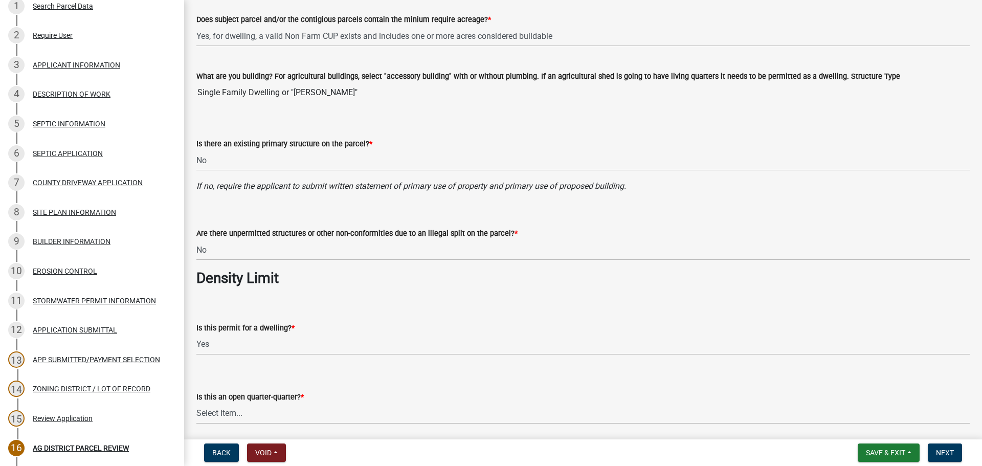
scroll to position [512, 0]
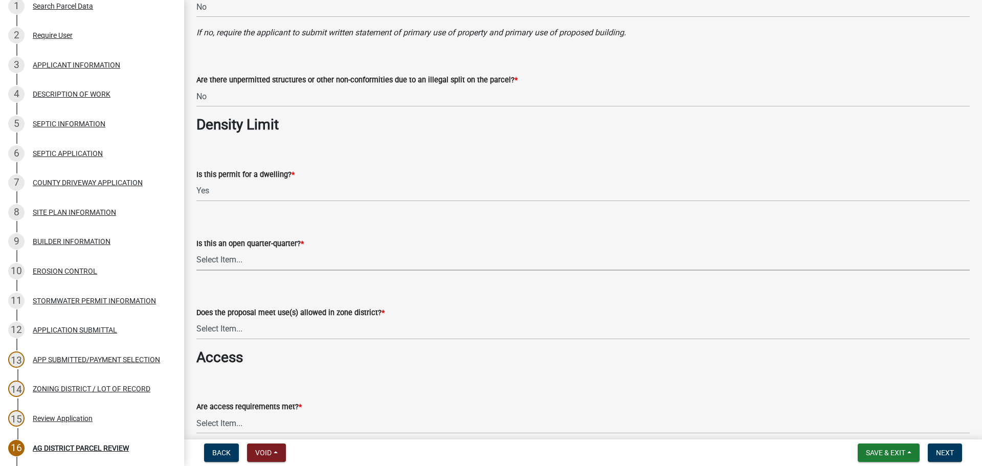
click at [279, 253] on select "Select Item... Yes No NA" at bounding box center [583, 260] width 774 height 21
click at [196, 250] on select "Select Item... Yes No NA" at bounding box center [583, 260] width 774 height 21
select select "d90819d3-3f0f-4d6b-ac1a-ec6f96f5399c"
click at [266, 326] on select "Select Item... Yes, permitted use Yes, conditional use Yes, interim use Yes, ac…" at bounding box center [583, 329] width 774 height 21
click at [196, 319] on select "Select Item... Yes, permitted use Yes, conditional use Yes, interim use Yes, ac…" at bounding box center [583, 329] width 774 height 21
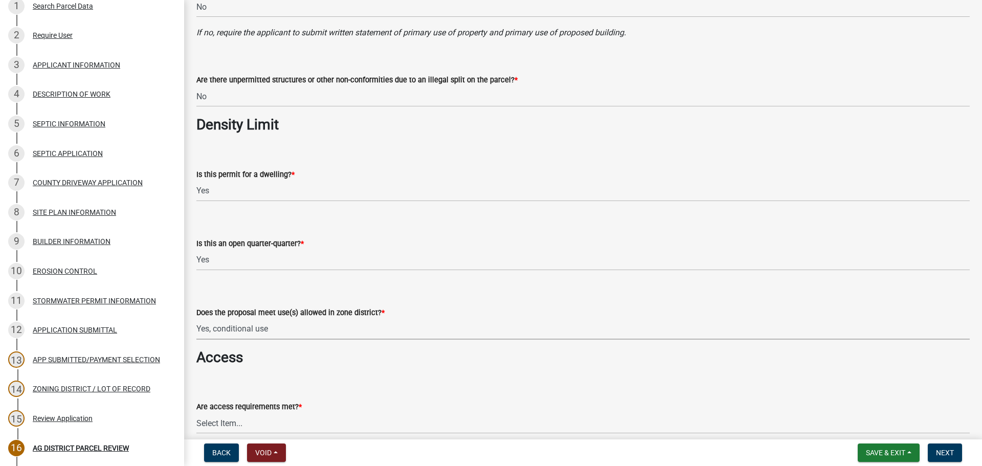
select select "cb75f437-0af0-4657-874e-3244739979fc"
click at [386, 381] on div "Are access requirements met? * Select Item... yes no N/A - No modifications to …" at bounding box center [583, 404] width 774 height 60
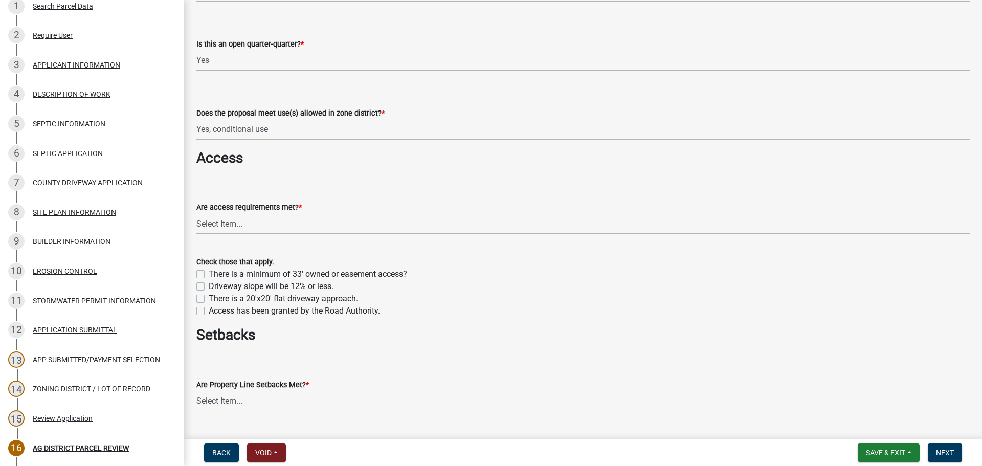
scroll to position [716, 0]
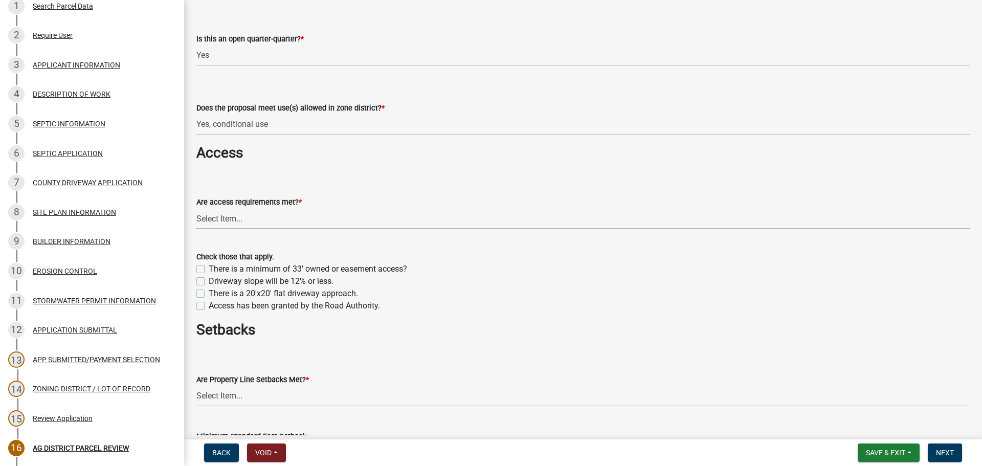
click at [281, 224] on select "Select Item... yes no N/A - No modifications to existing driveway are proposed." at bounding box center [583, 218] width 774 height 21
click at [196, 208] on select "Select Item... yes no N/A - No modifications to existing driveway are proposed." at bounding box center [583, 218] width 774 height 21
select select "4125b28f-eff4-4a4f-91ac-a0224d6e09bd"
click at [209, 271] on label "There is a minimum of 33' owned or easement access?" at bounding box center [308, 269] width 199 height 12
click at [209, 270] on input "There is a minimum of 33' owned or easement access?" at bounding box center [212, 266] width 7 height 7
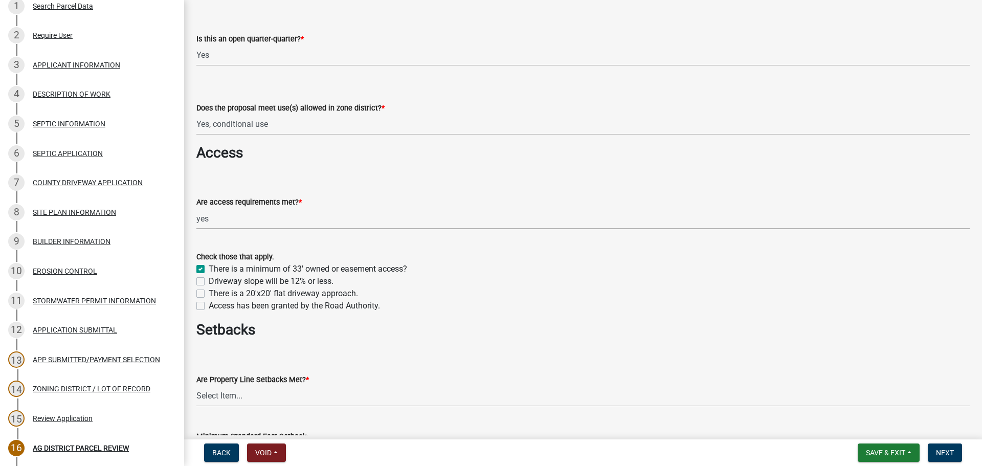
checkbox input "true"
checkbox input "false"
click at [209, 278] on label "Driveway slope will be 12% or less." at bounding box center [271, 281] width 125 height 12
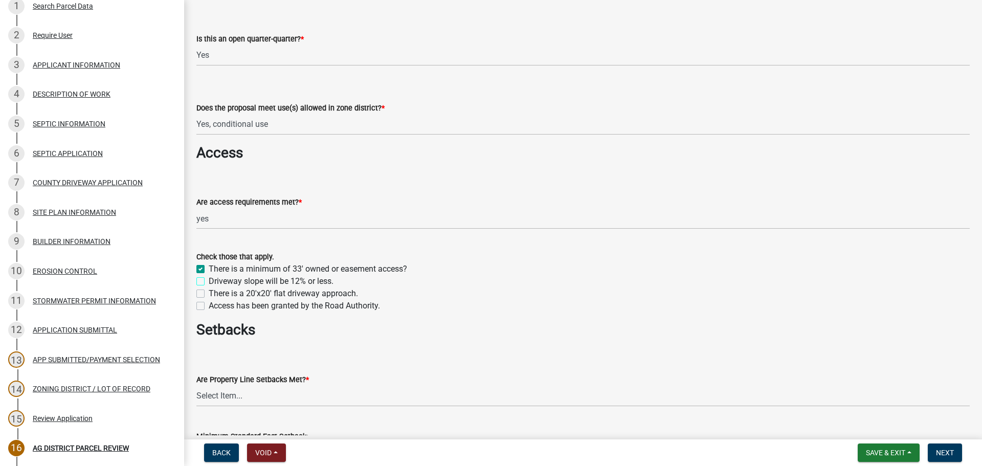
click at [209, 278] on input "Driveway slope will be 12% or less." at bounding box center [212, 278] width 7 height 7
checkbox input "true"
checkbox input "false"
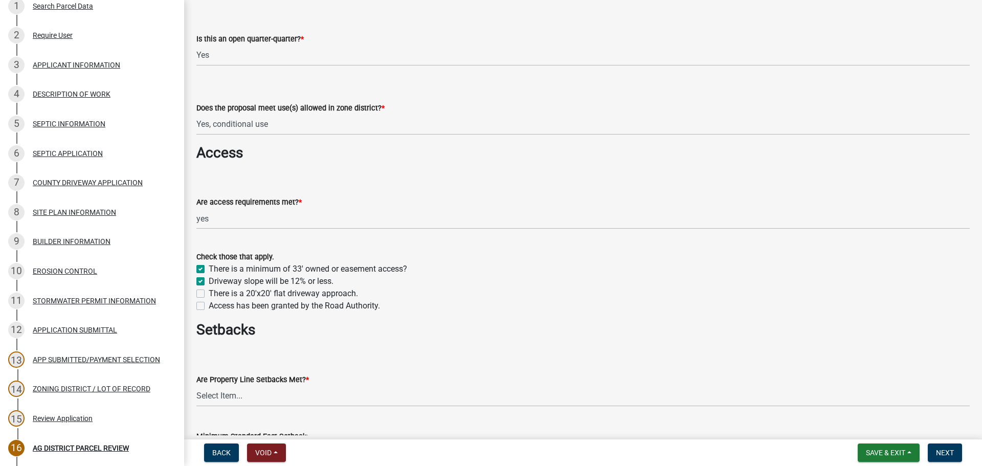
click at [201, 299] on div "There is a 20'x20' flat driveway approach." at bounding box center [583, 294] width 774 height 12
click at [209, 309] on label "Access has been granted by the Road Authority." at bounding box center [294, 306] width 171 height 12
click at [209, 306] on input "Access has been granted by the Road Authority." at bounding box center [212, 303] width 7 height 7
checkbox input "true"
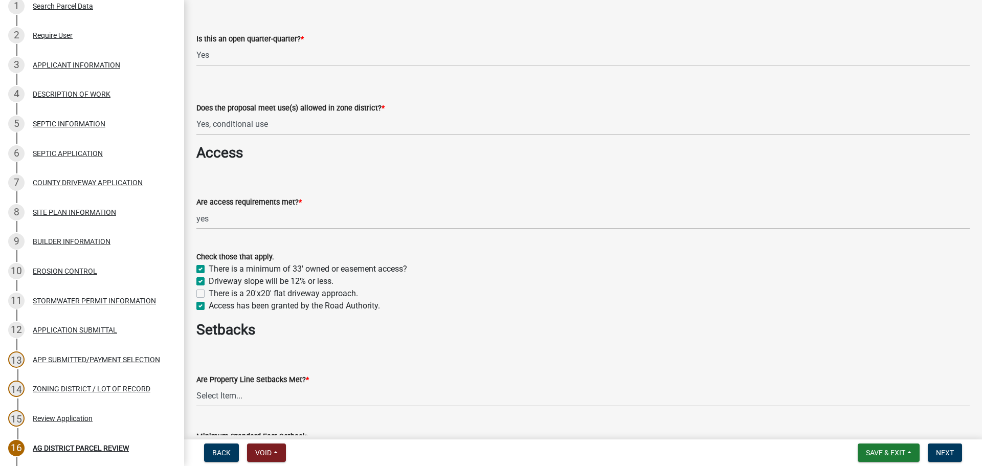
checkbox input "true"
checkbox input "false"
checkbox input "true"
click at [209, 294] on label "There is a 20'x20' flat driveway approach." at bounding box center [283, 294] width 149 height 12
click at [209, 294] on input "There is a 20'x20' flat driveway approach." at bounding box center [212, 291] width 7 height 7
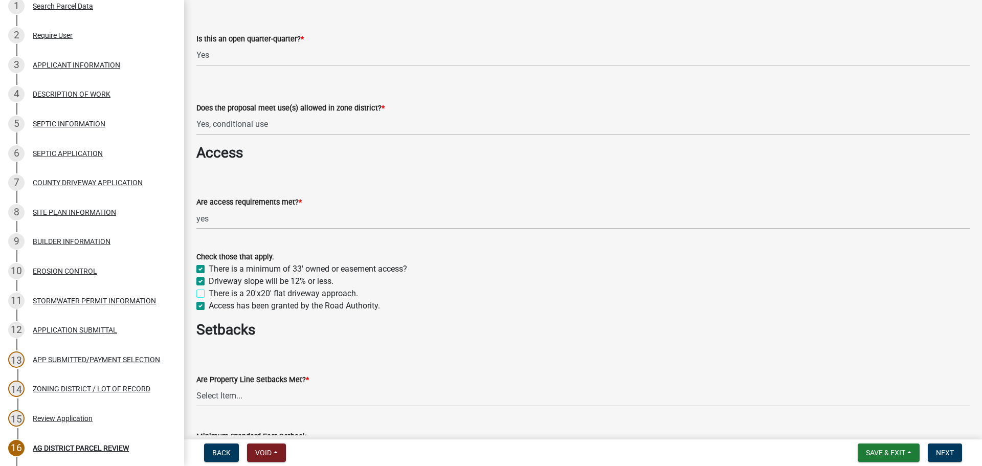
checkbox input "true"
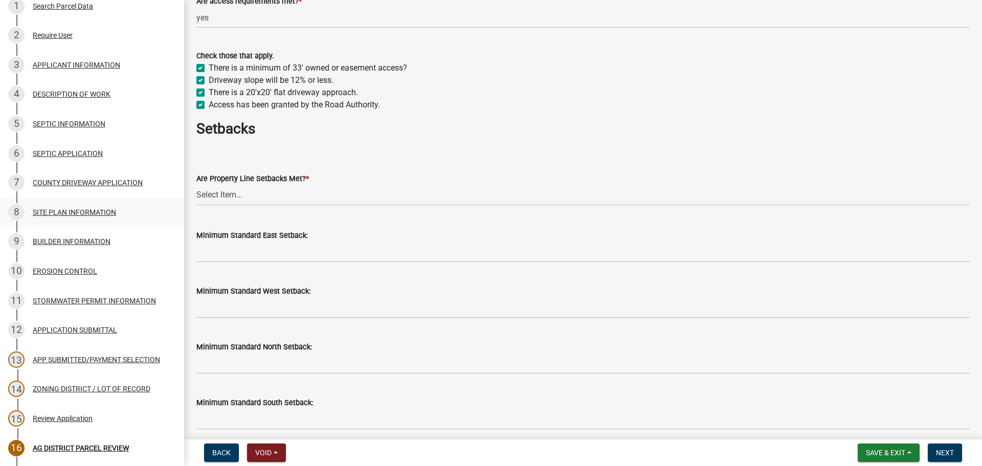
scroll to position [921, 0]
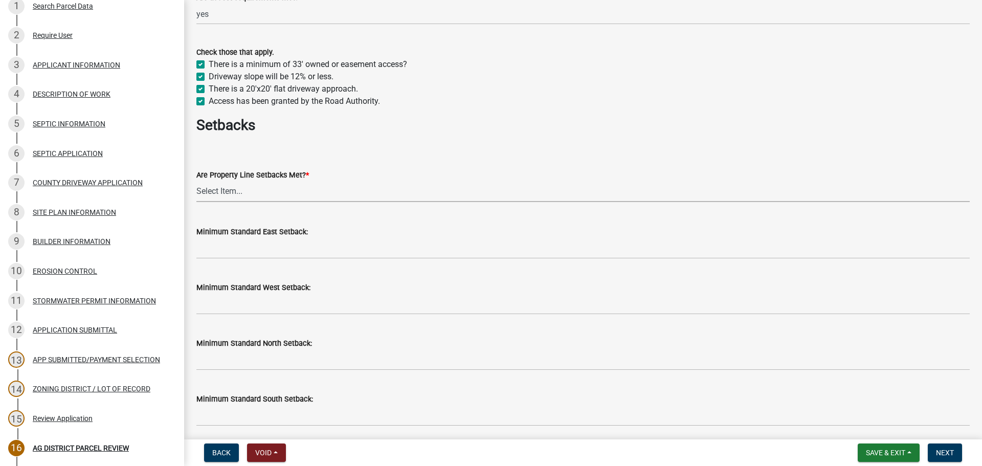
drag, startPoint x: 233, startPoint y: 191, endPoint x: 233, endPoint y: 199, distance: 8.2
click at [233, 191] on select "Select Item... Yes No" at bounding box center [583, 191] width 774 height 21
click at [196, 181] on select "Select Item... Yes No" at bounding box center [583, 191] width 774 height 21
select select "f47993c2-143f-42b0-843f-88b20baa7a0f"
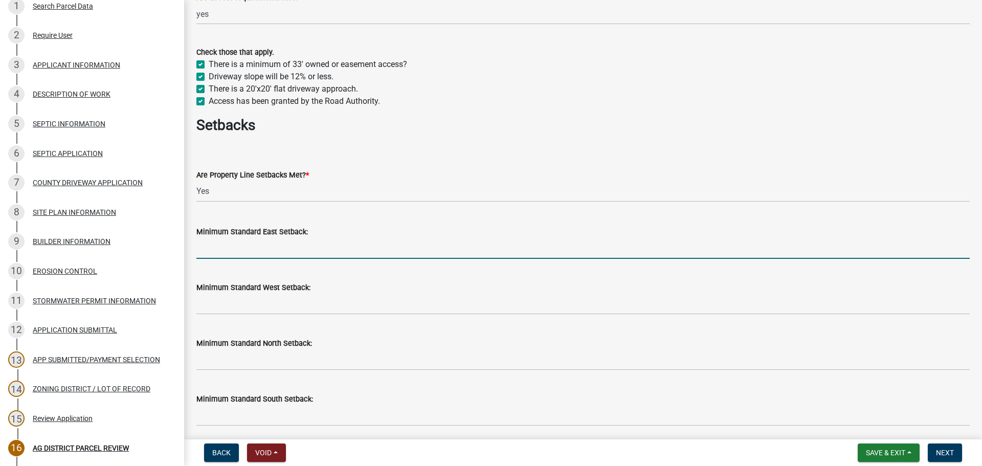
click at [261, 245] on input "Minimum Standard East Setback:" at bounding box center [583, 248] width 774 height 21
type input "50 ft"
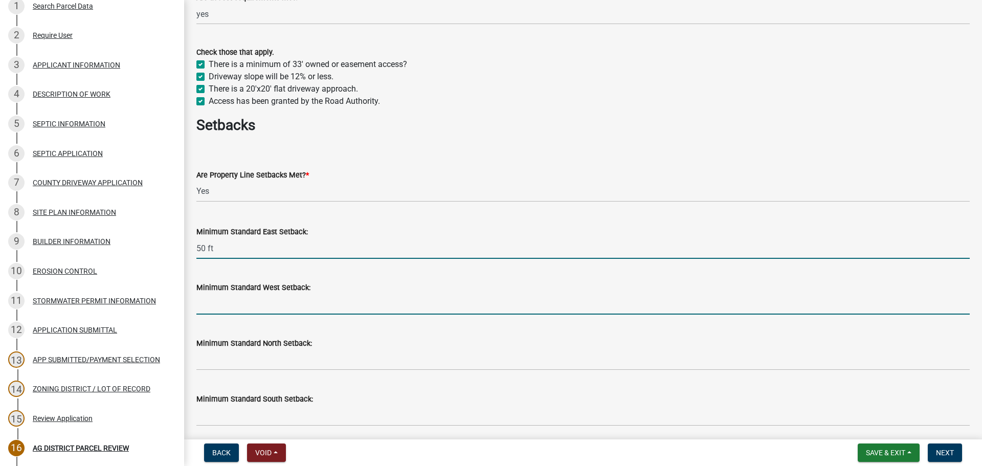
click at [255, 310] on input "Minimum Standard West Setback:" at bounding box center [583, 304] width 774 height 21
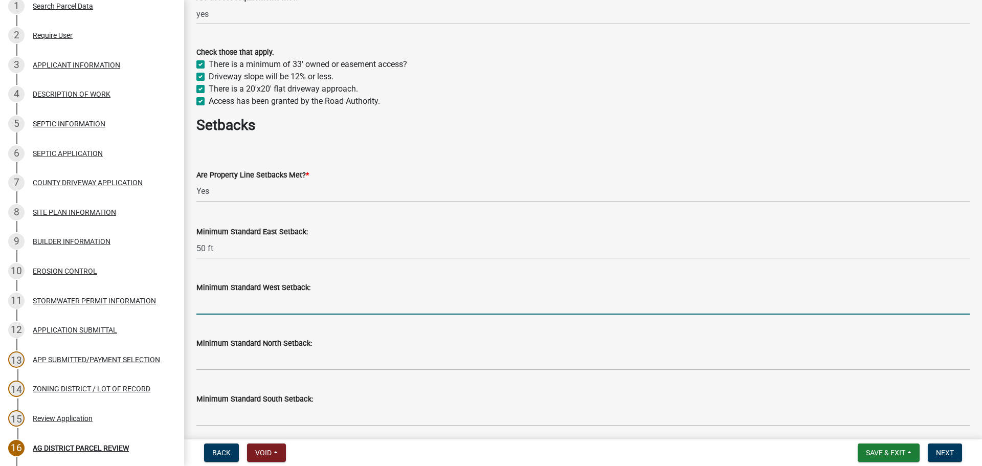
type input "50 ft"
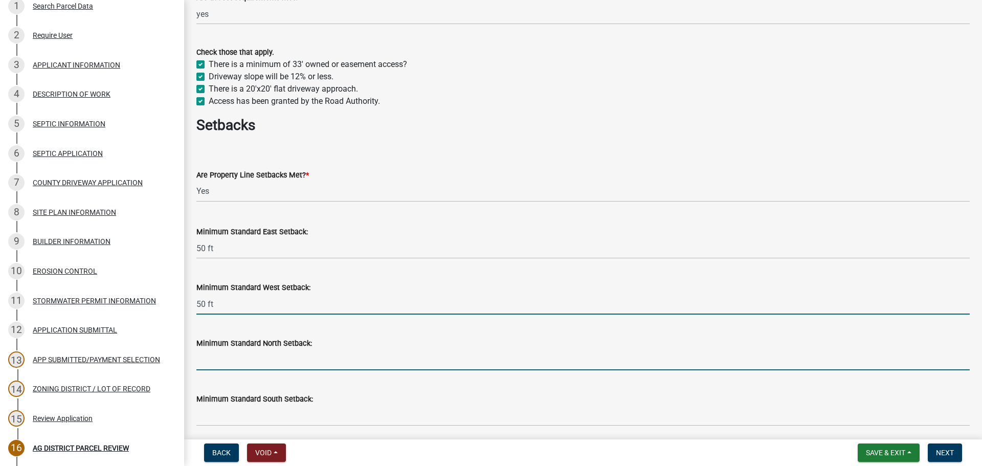
click at [222, 365] on input "Minimum Standard North Setback:" at bounding box center [583, 359] width 774 height 21
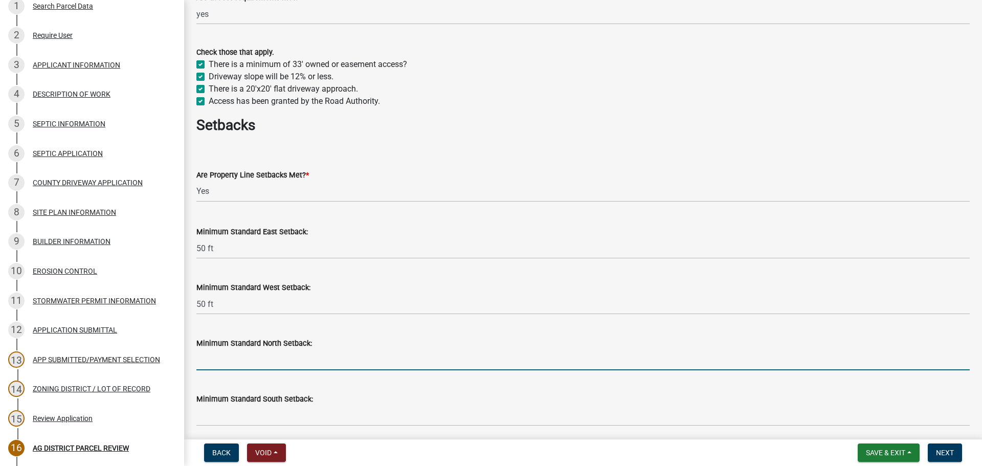
type input "50 ft"
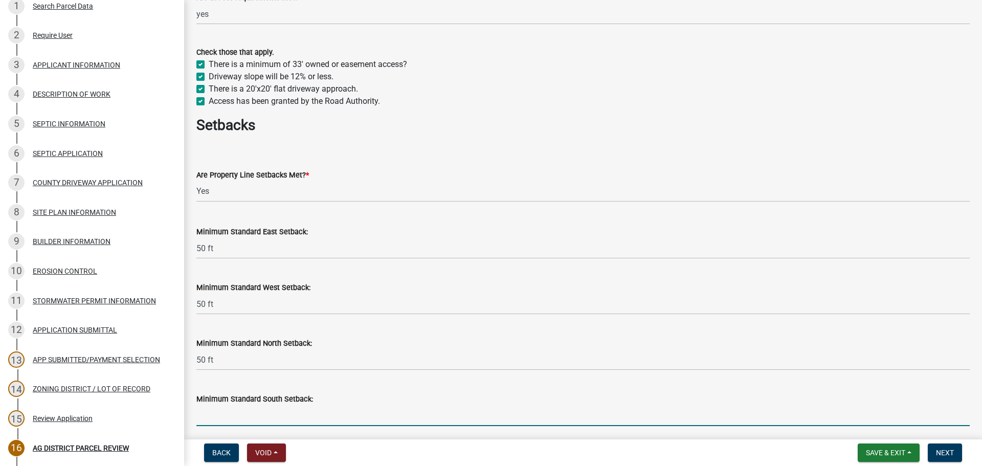
click at [259, 414] on input "Minimum Standard South Setback:" at bounding box center [583, 415] width 774 height 21
type input "50 ft"
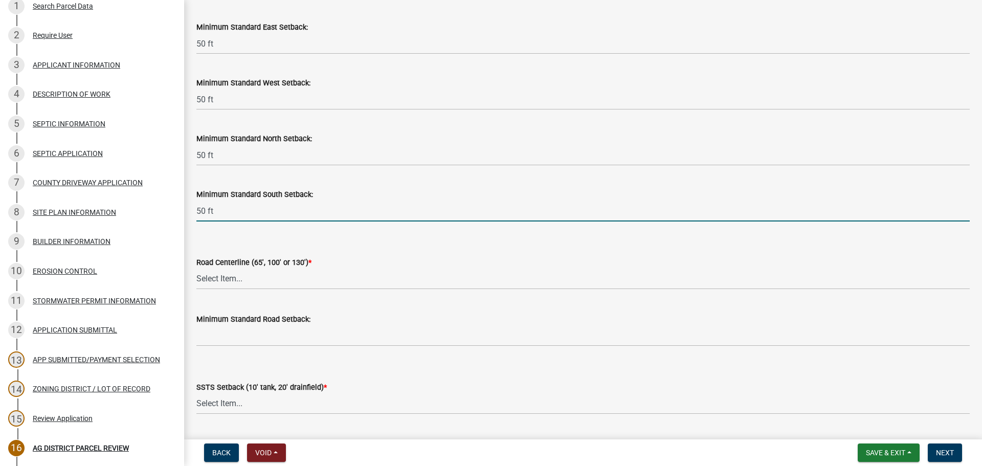
click at [399, 248] on form "Road Centerline (65', 100' or 130') * Select Item... Yes No" at bounding box center [583, 267] width 774 height 46
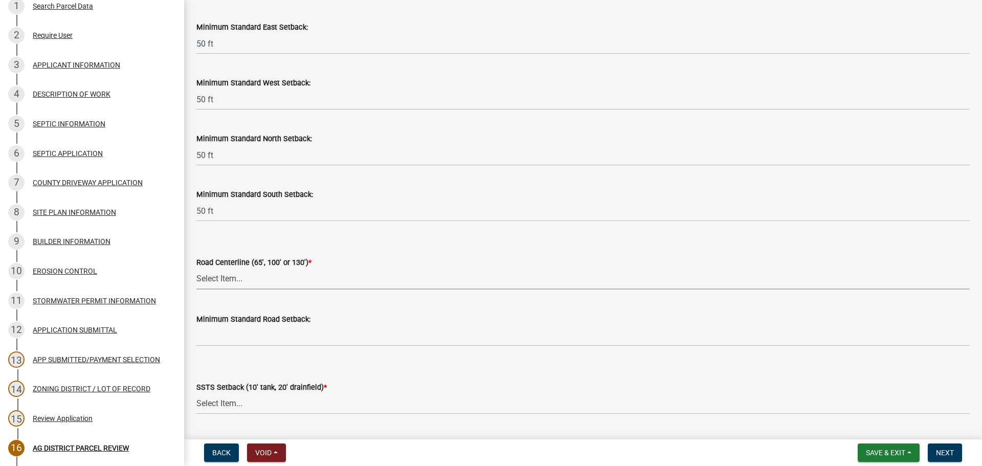
drag, startPoint x: 296, startPoint y: 271, endPoint x: 288, endPoint y: 271, distance: 8.7
click at [296, 271] on select "Select Item... Yes No" at bounding box center [583, 279] width 774 height 21
click at [196, 269] on select "Select Item... Yes No" at bounding box center [583, 279] width 774 height 21
select select "010a36e8-78ab-47dd-88f8-ccc0edf139b8"
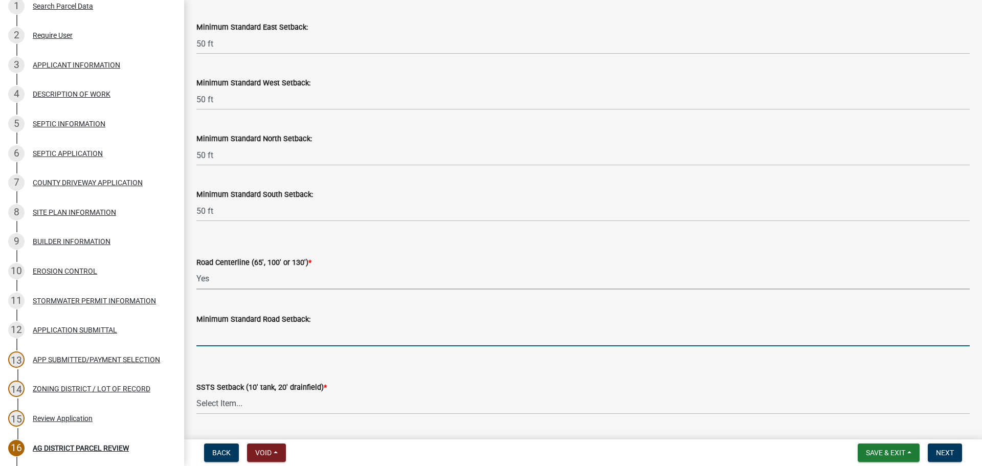
click at [228, 333] on input "Minimum Standard Road Setback:" at bounding box center [583, 335] width 774 height 21
type input "65 ft"
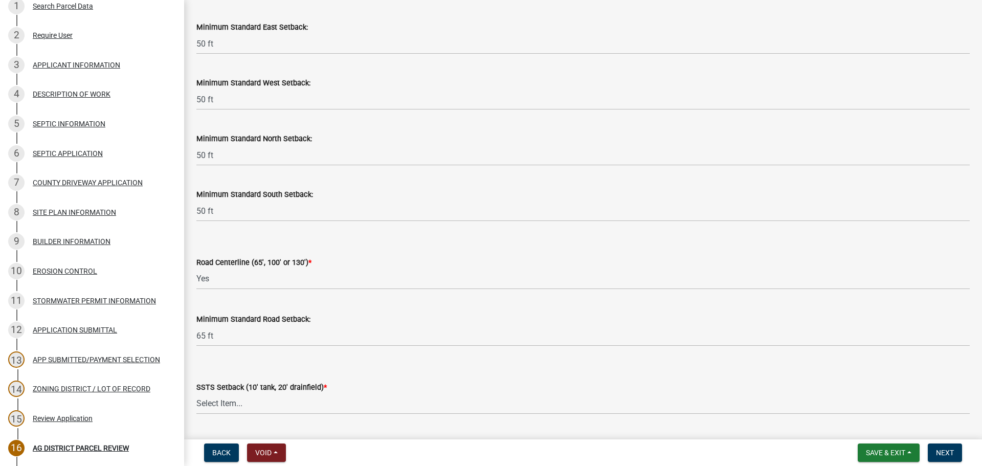
click at [436, 383] on div "SSTS Setback (10' tank, 20' drainfield) *" at bounding box center [583, 387] width 774 height 12
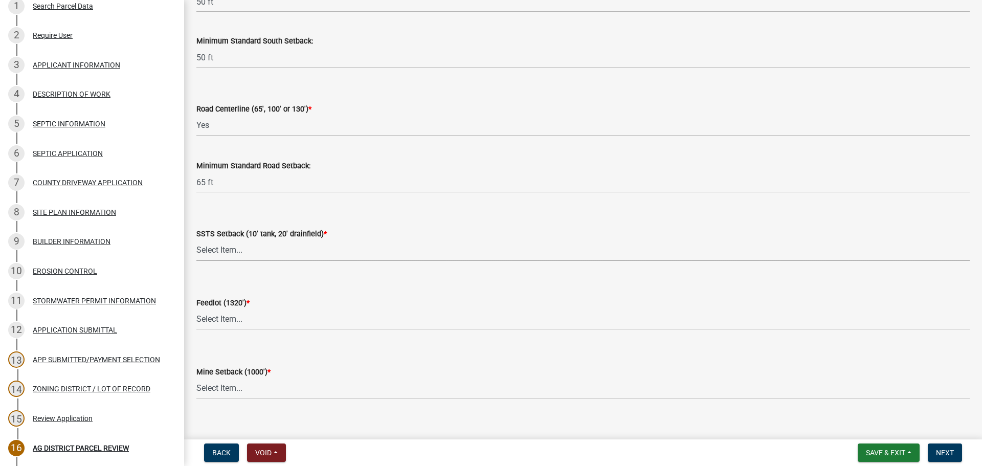
click at [289, 248] on select "Select Item... Yes No N/A" at bounding box center [583, 250] width 774 height 21
click at [196, 240] on select "Select Item... Yes No N/A" at bounding box center [583, 250] width 774 height 21
select select "617636dc-6122-45c9-991a-bd8b90cb2b24"
click at [250, 324] on select "Select Item... Yes No N/A" at bounding box center [583, 319] width 774 height 21
click at [196, 309] on select "Select Item... Yes No N/A" at bounding box center [583, 319] width 774 height 21
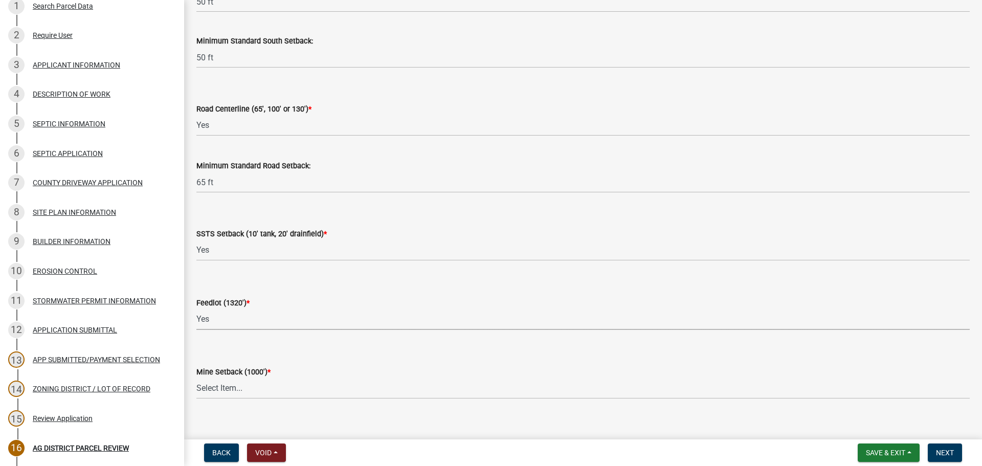
select select "a9ce9e2b-a26e-4782-922d-09df730091ad"
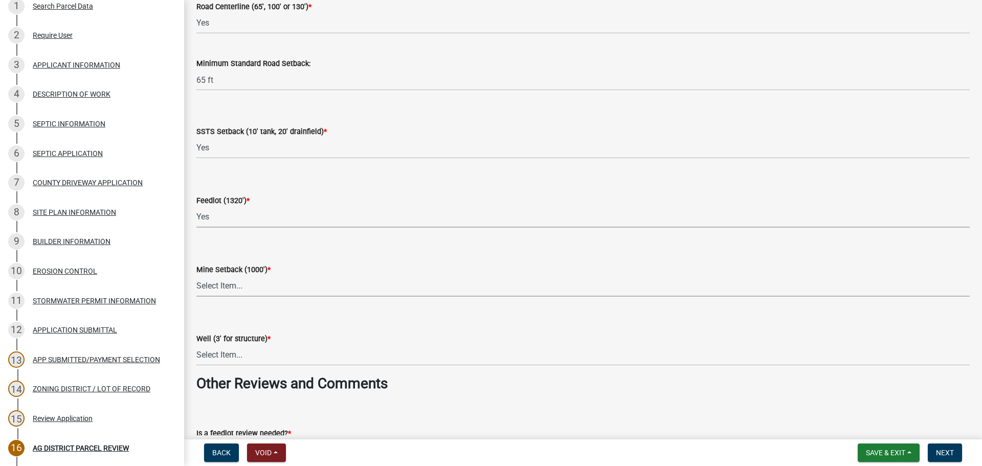
click at [251, 283] on select "Select Item... Yes No N/A" at bounding box center [583, 286] width 774 height 21
click at [196, 276] on select "Select Item... Yes No N/A" at bounding box center [583, 286] width 774 height 21
select select "2040f1b6-20ab-401b-9b6f-6f3fd46d4e8e"
drag, startPoint x: 290, startPoint y: 355, endPoint x: 284, endPoint y: 364, distance: 11.2
click at [290, 355] on select "Select Item... Yes No N/A" at bounding box center [583, 355] width 774 height 21
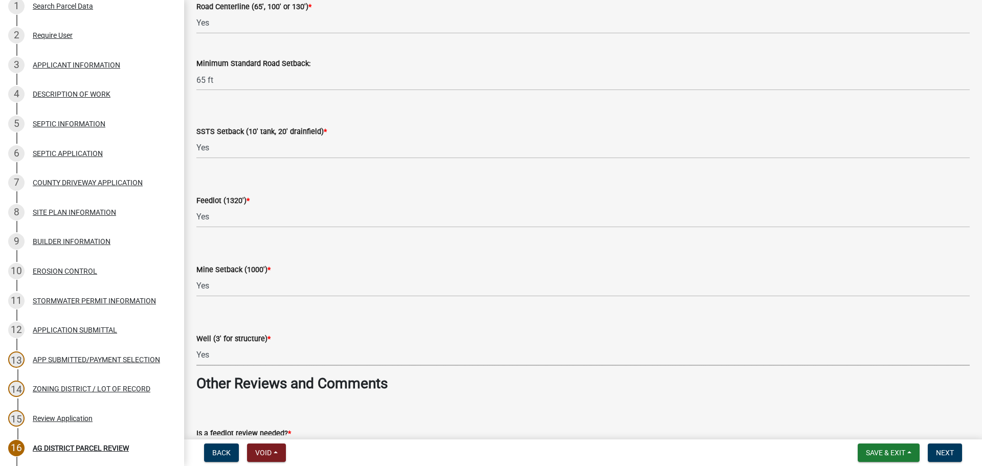
click at [196, 345] on select "Select Item... Yes No N/A" at bounding box center [583, 355] width 774 height 21
select select "6e389f70-961b-4b78-9c47-c422b69289d9"
click at [440, 397] on wm-data-entity-input "Other Reviews and Comments" at bounding box center [583, 388] width 774 height 26
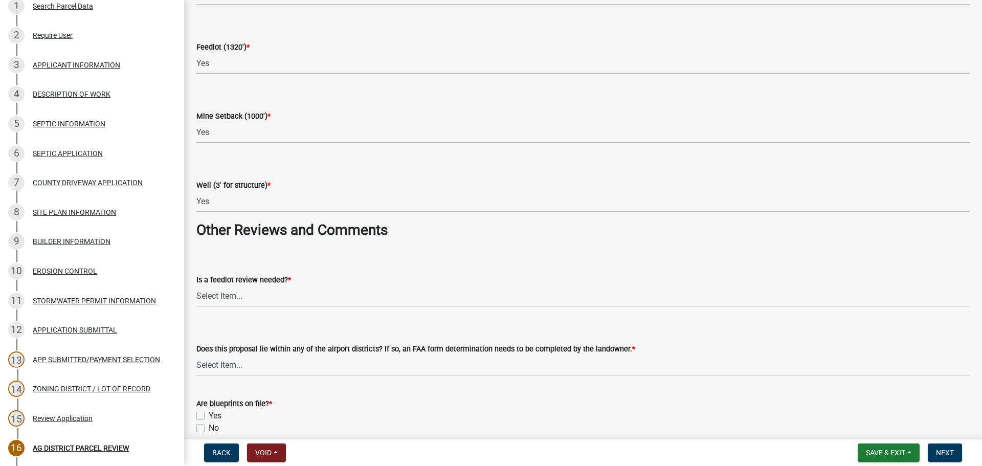
click at [268, 313] on wm-data-entity-input "Is a feedlot review needed? * Select Item... Yes No" at bounding box center [583, 281] width 774 height 69
click at [288, 291] on select "Select Item... Yes No" at bounding box center [583, 296] width 774 height 21
click at [196, 286] on select "Select Item... Yes No" at bounding box center [583, 296] width 774 height 21
select select "1e0d970e-6746-4216-b065-d6933a69b3fa"
click at [282, 367] on select "Select Item... Yes No" at bounding box center [583, 365] width 774 height 21
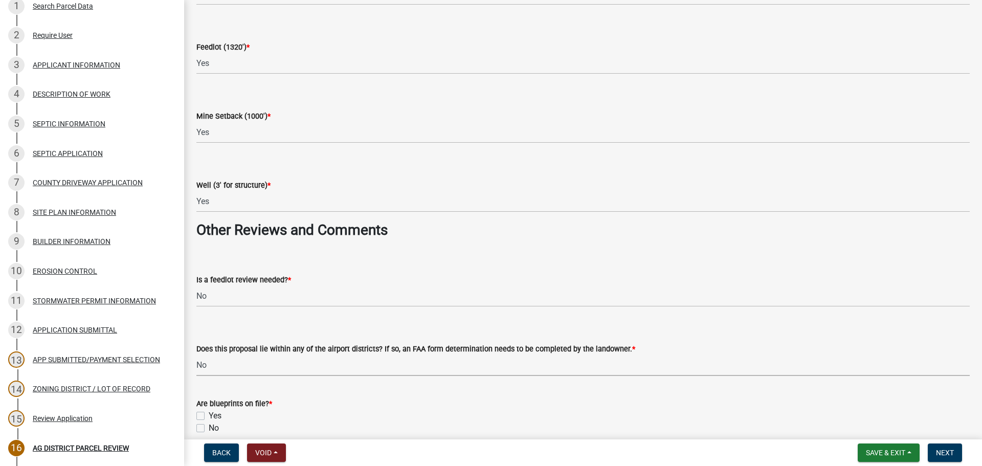
click at [196, 355] on select "Select Item... Yes No" at bounding box center [583, 365] width 774 height 21
select select "44b75d30-e230-4ce0-8c0f-1ddadfe5cfb2"
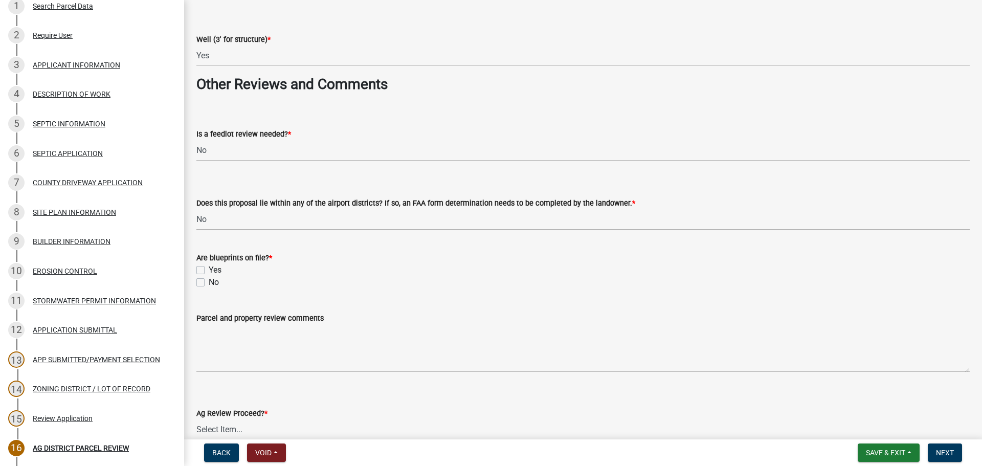
scroll to position [1688, 0]
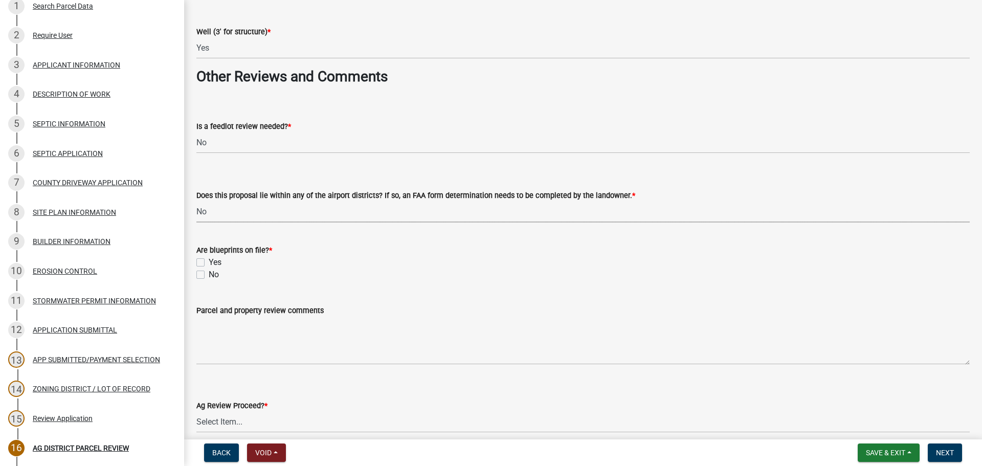
click at [209, 264] on label "Yes" at bounding box center [215, 262] width 13 height 12
click at [209, 263] on input "Yes" at bounding box center [212, 259] width 7 height 7
checkbox input "true"
checkbox input "false"
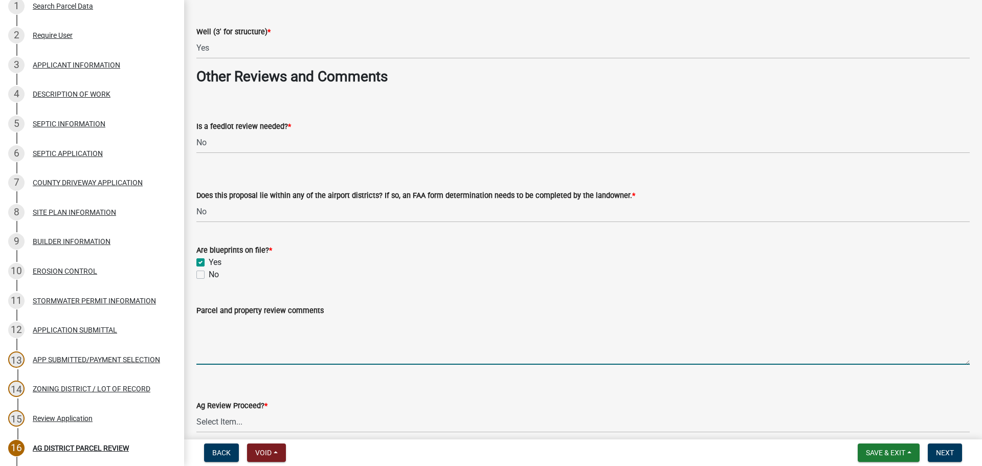
click at [283, 339] on textarea "Parcel and property review comments" at bounding box center [583, 341] width 774 height 48
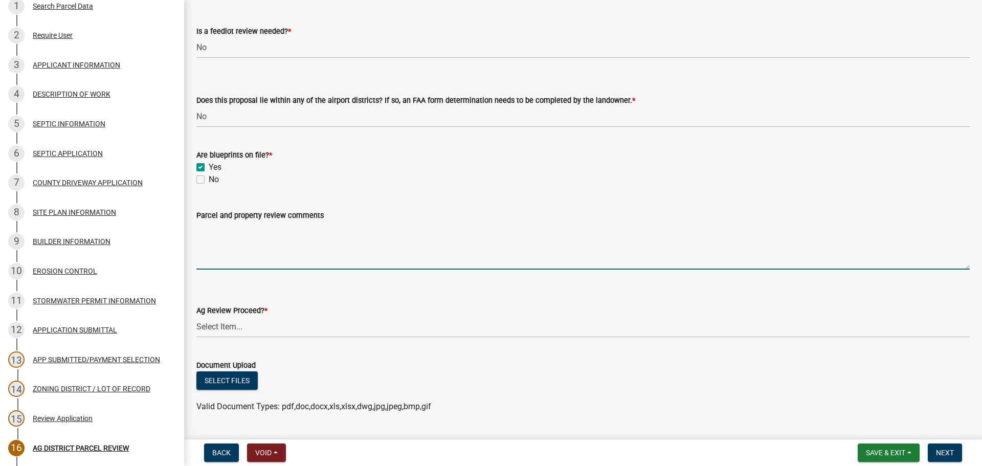
scroll to position [1791, 0]
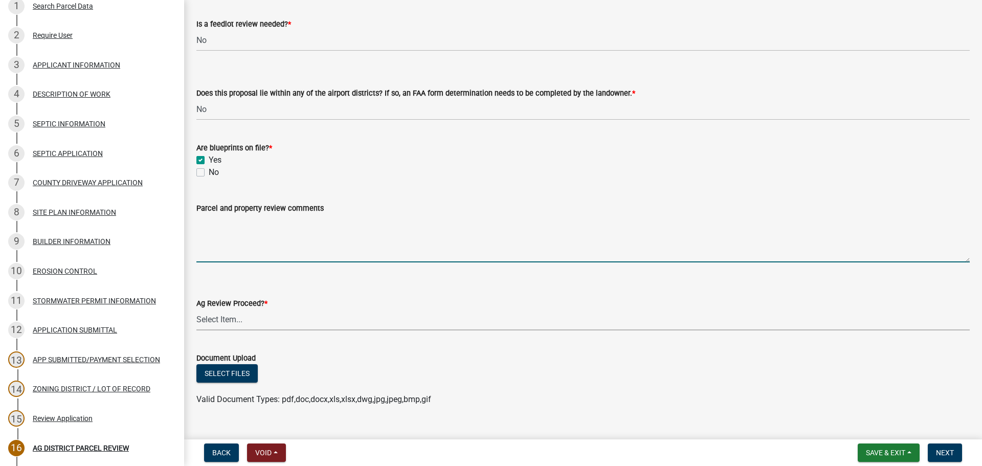
click at [290, 319] on select "Select Item... Proceed with review Deny permit at this time" at bounding box center [583, 320] width 774 height 21
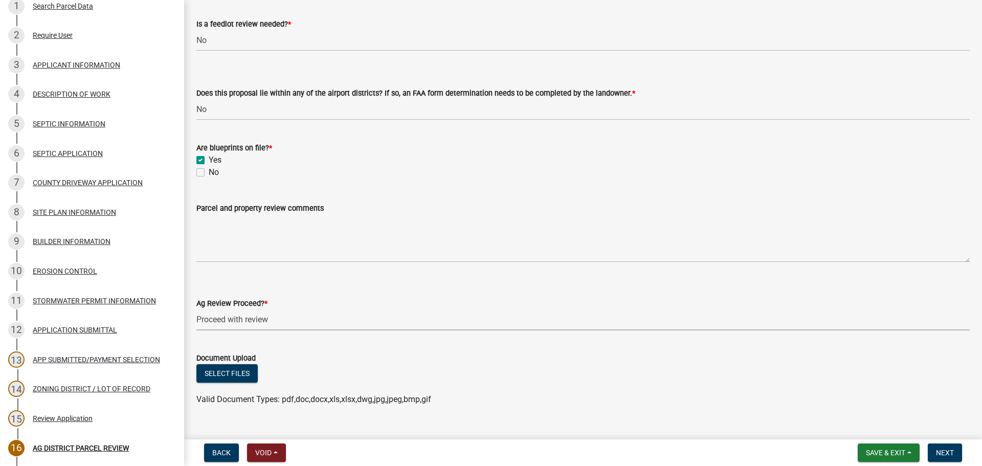
click at [196, 310] on select "Select Item... Proceed with review Deny permit at this time" at bounding box center [583, 320] width 774 height 21
select select "6d223645-95f1-4b70-a074-2c09099ea196"
click at [947, 454] on span "Next" at bounding box center [945, 453] width 18 height 8
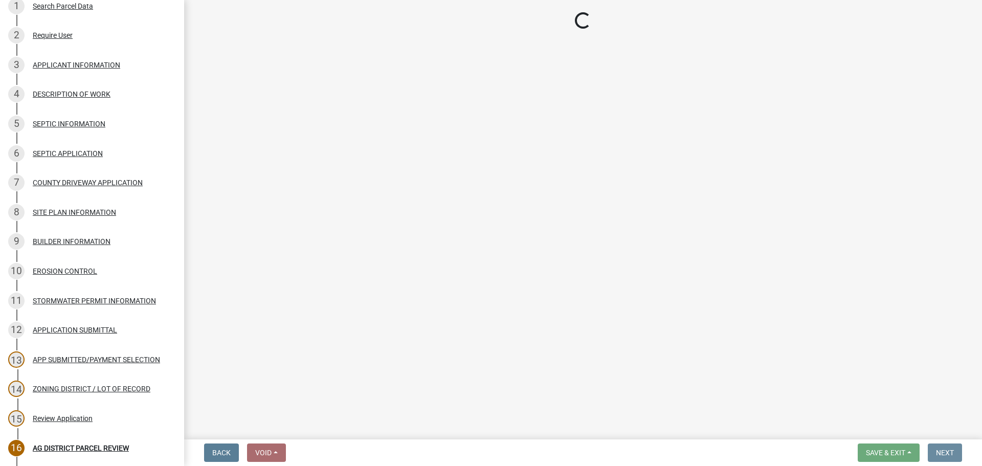
scroll to position [0, 0]
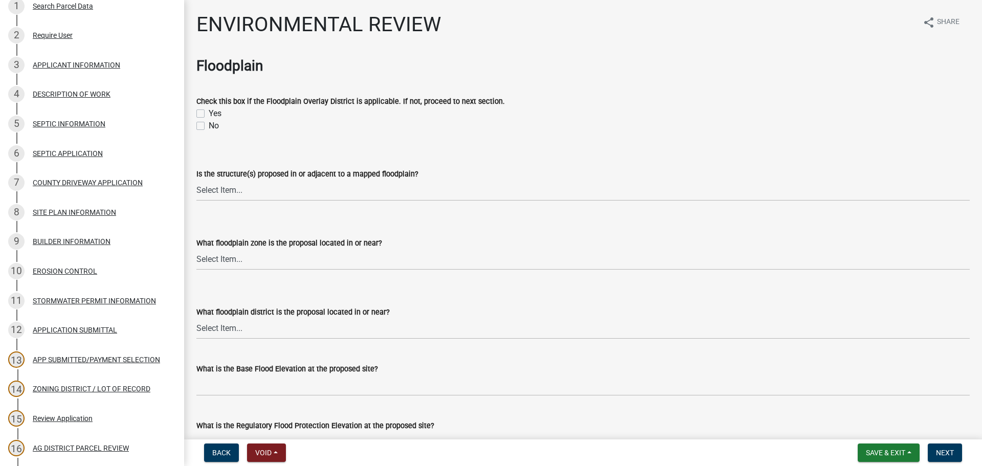
drag, startPoint x: 201, startPoint y: 127, endPoint x: 209, endPoint y: 126, distance: 8.2
click at [209, 127] on label "No" at bounding box center [214, 126] width 10 height 12
click at [209, 126] on input "No" at bounding box center [212, 123] width 7 height 7
checkbox input "true"
checkbox input "false"
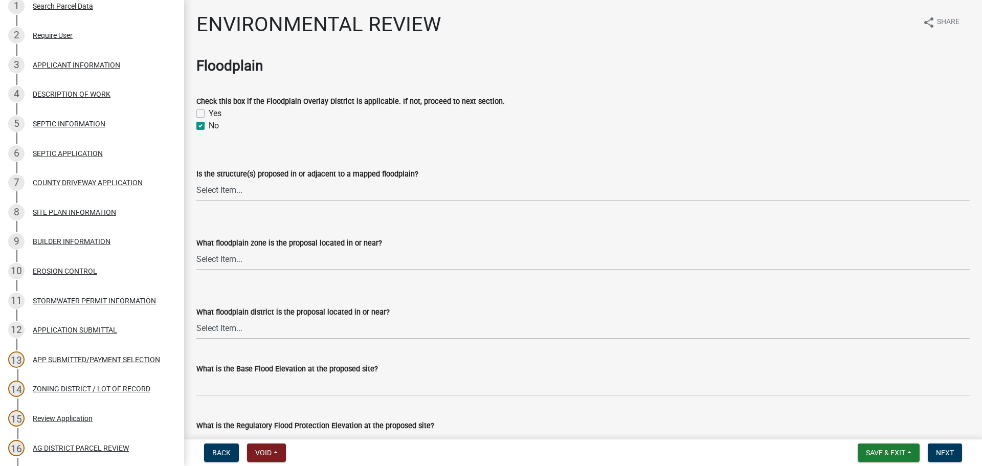
checkbox input "true"
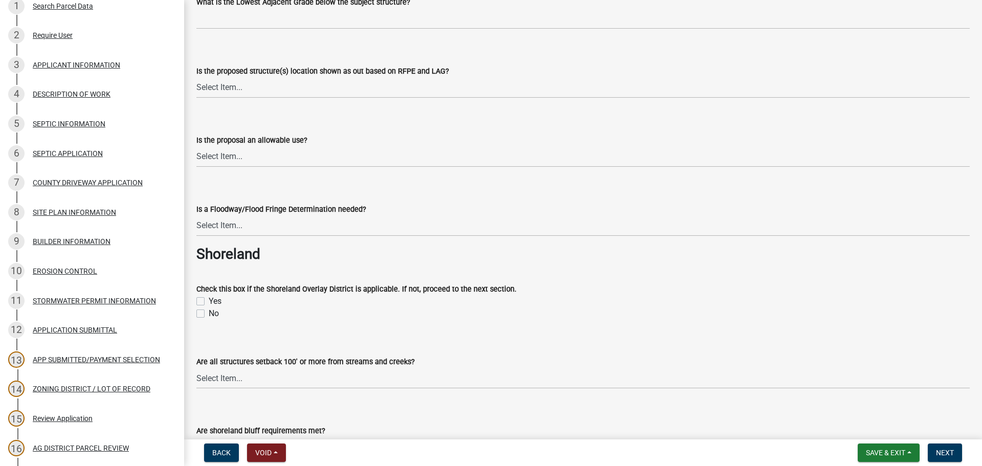
scroll to position [614, 0]
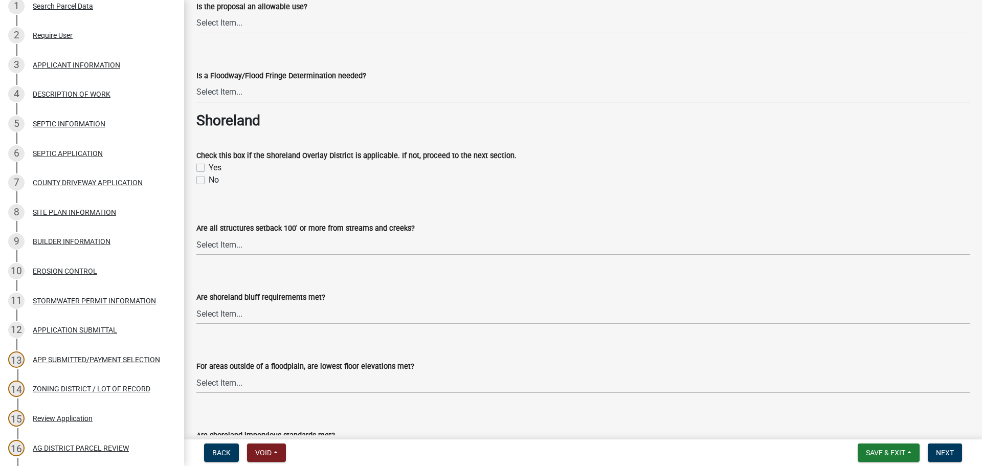
drag, startPoint x: 200, startPoint y: 168, endPoint x: 207, endPoint y: 174, distance: 9.1
click at [209, 168] on label "Yes" at bounding box center [215, 168] width 13 height 12
click at [209, 168] on input "Yes" at bounding box center [212, 165] width 7 height 7
checkbox input "true"
checkbox input "false"
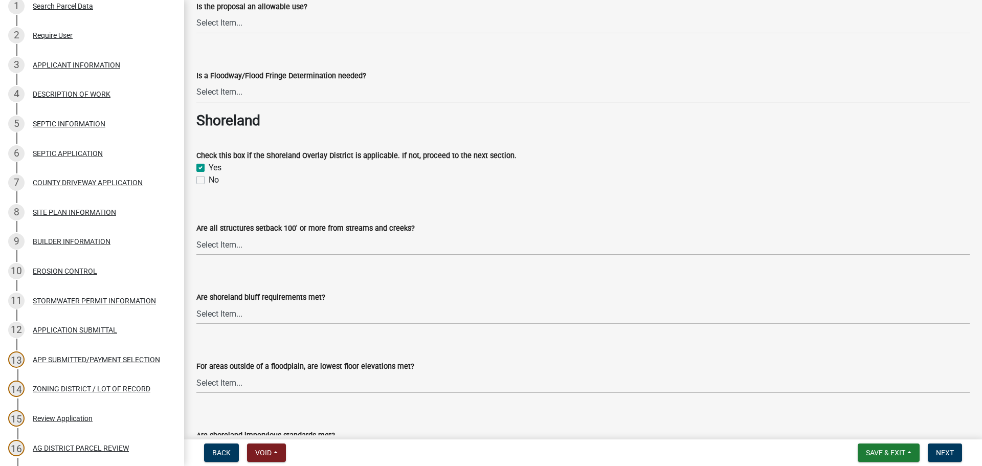
click at [231, 248] on select "Select Item... Yes No N/A" at bounding box center [583, 244] width 774 height 21
click at [196, 234] on select "Select Item... Yes No N/A" at bounding box center [583, 244] width 774 height 21
select select "c14f3f92-6027-430f-9764-3519d5e348ac"
click at [263, 316] on select "Select Item... Yes No N/A" at bounding box center [583, 313] width 774 height 21
click at [361, 278] on div "Are shoreland bluff requirements met? Select Item... Yes No N/A" at bounding box center [583, 295] width 774 height 60
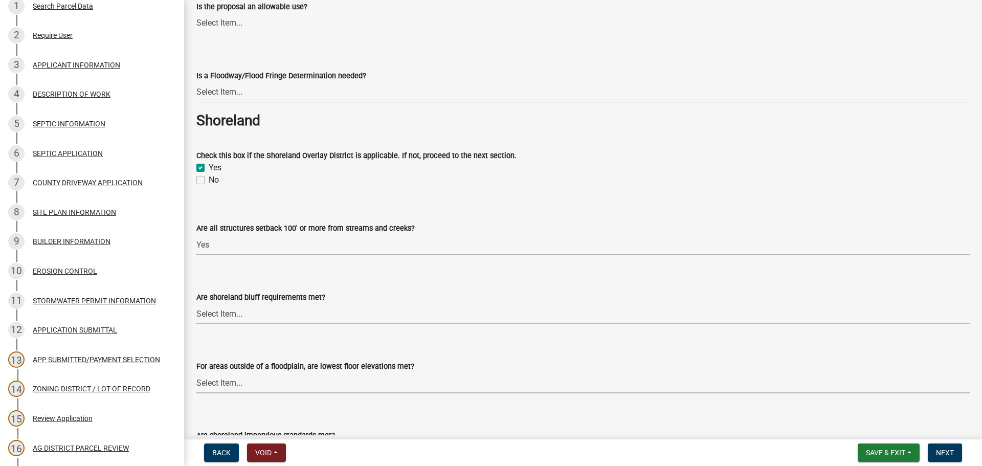
click at [300, 385] on select "Select Item... Yes No" at bounding box center [583, 382] width 774 height 21
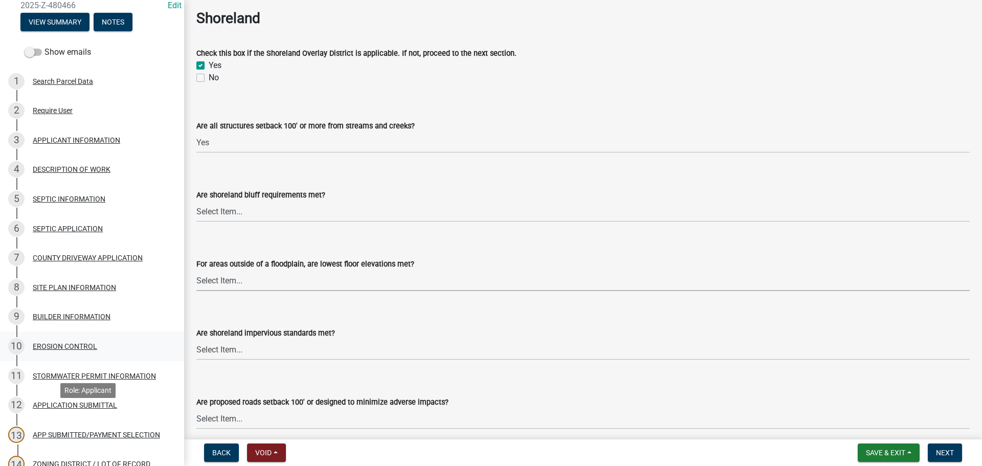
scroll to position [0, 0]
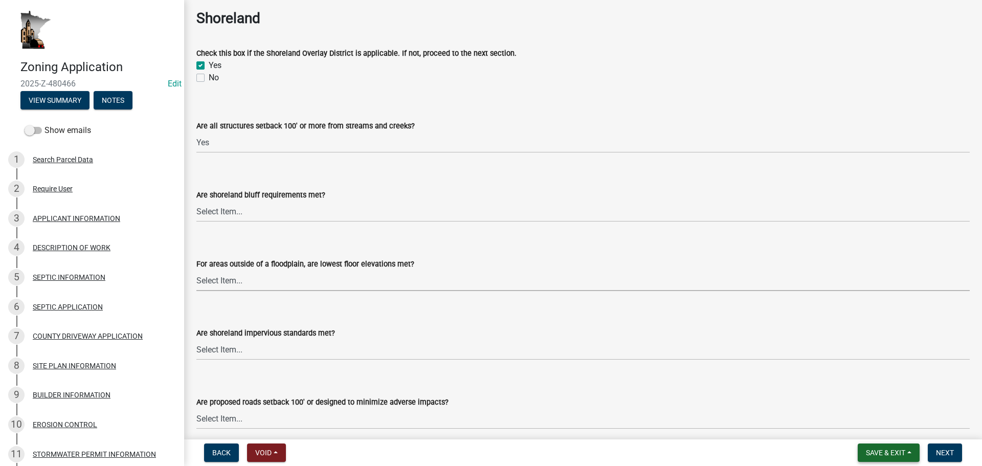
click at [909, 451] on button "Save & Exit" at bounding box center [889, 453] width 62 height 18
click at [881, 403] on button "Save" at bounding box center [879, 401] width 82 height 25
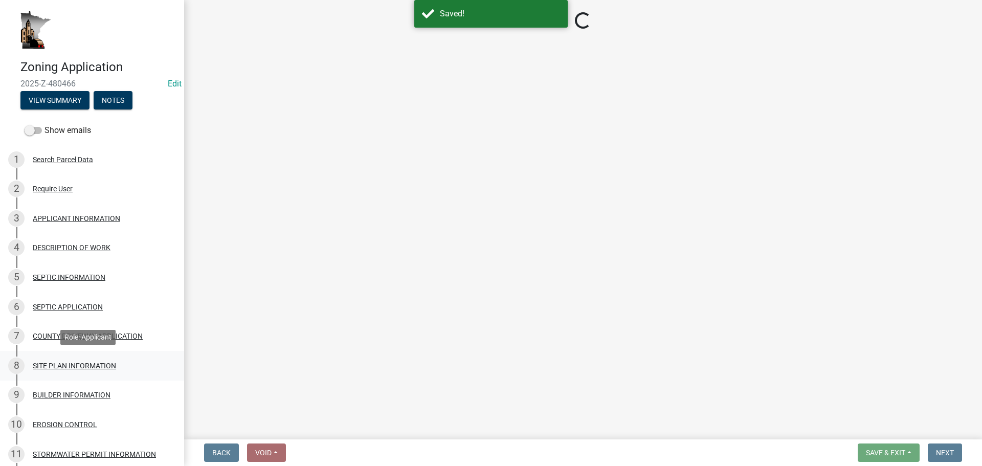
click at [96, 363] on div "SITE PLAN INFORMATION" at bounding box center [74, 365] width 83 height 7
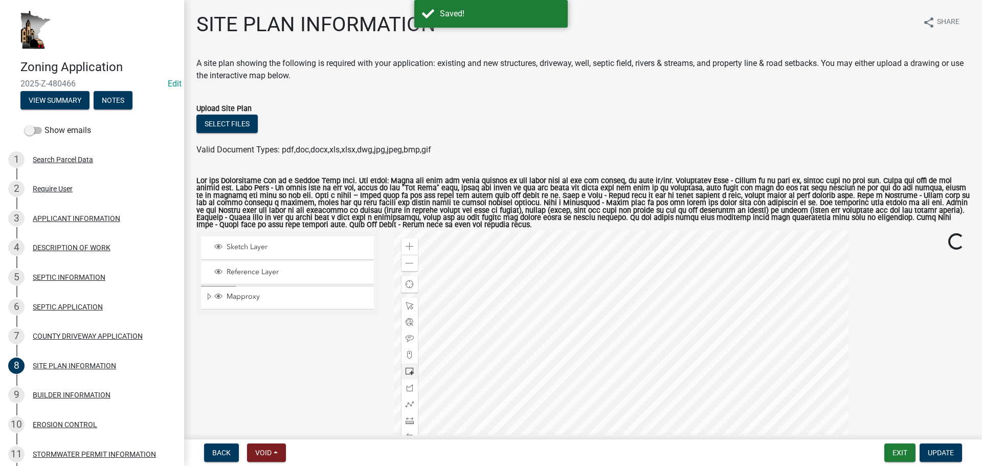
select select "c14f3f92-6027-430f-9764-3519d5e348ac"
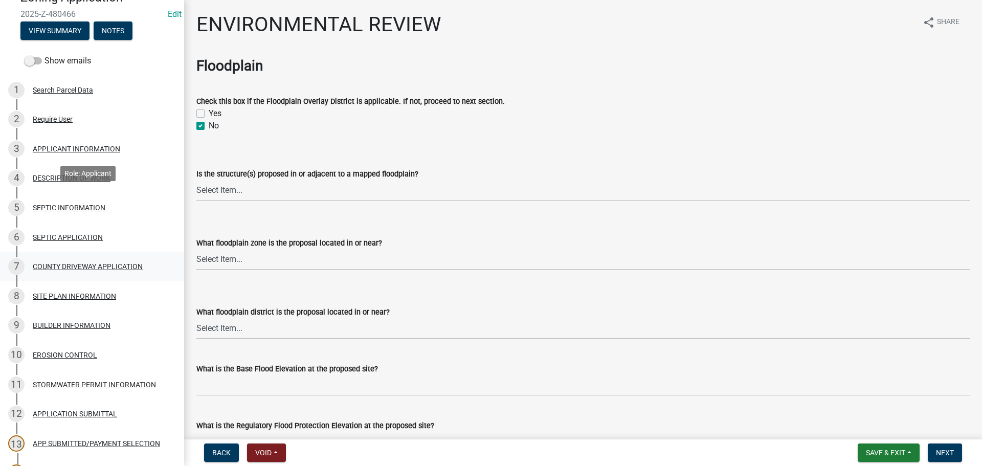
scroll to position [153, 0]
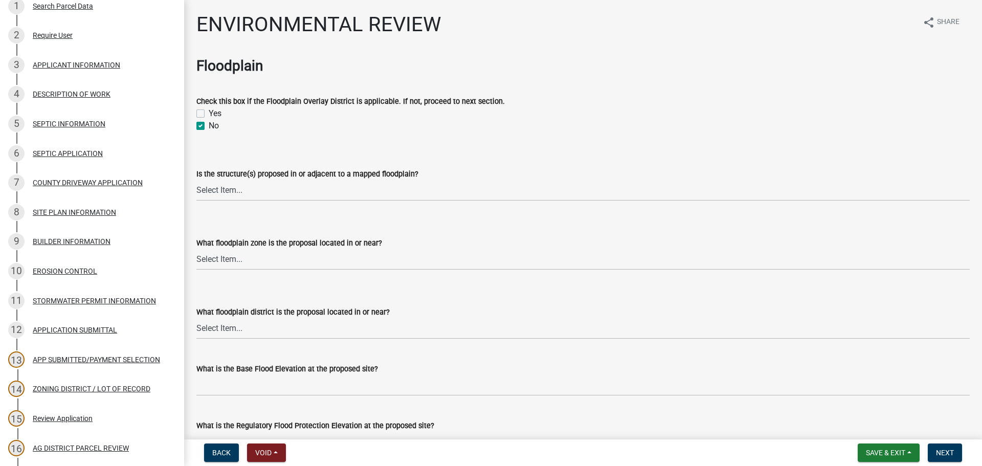
click at [102, 210] on div "SITE PLAN INFORMATION" at bounding box center [74, 212] width 83 height 7
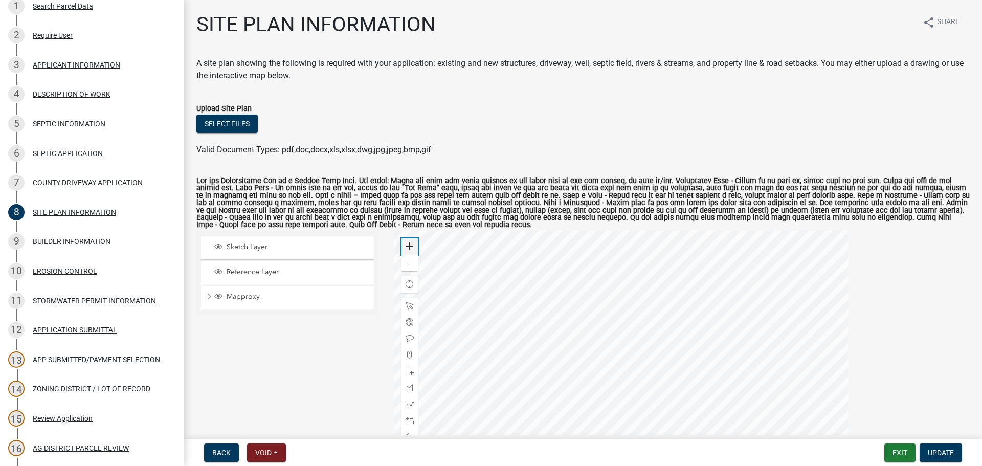
click at [404, 240] on div "Zoom in" at bounding box center [410, 246] width 16 height 16
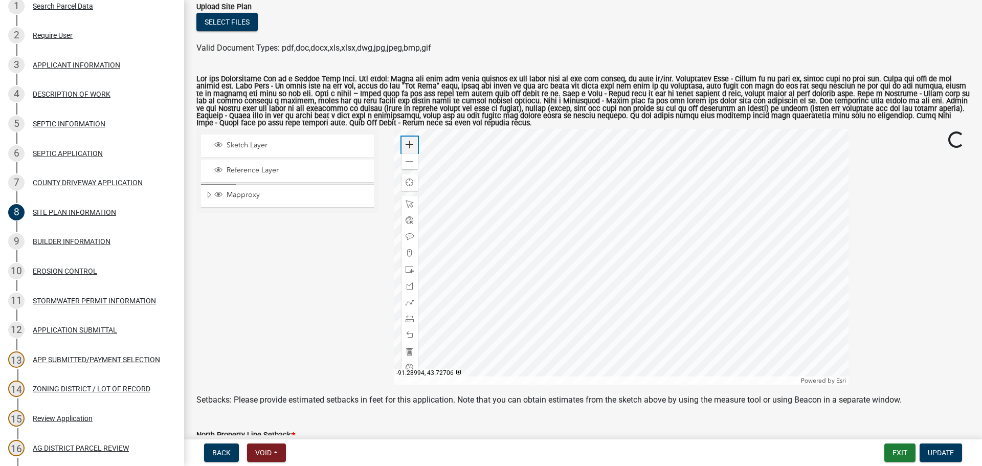
scroll to position [102, 0]
click at [651, 240] on div at bounding box center [621, 256] width 455 height 256
click at [409, 166] on div "Zoom out" at bounding box center [410, 160] width 16 height 16
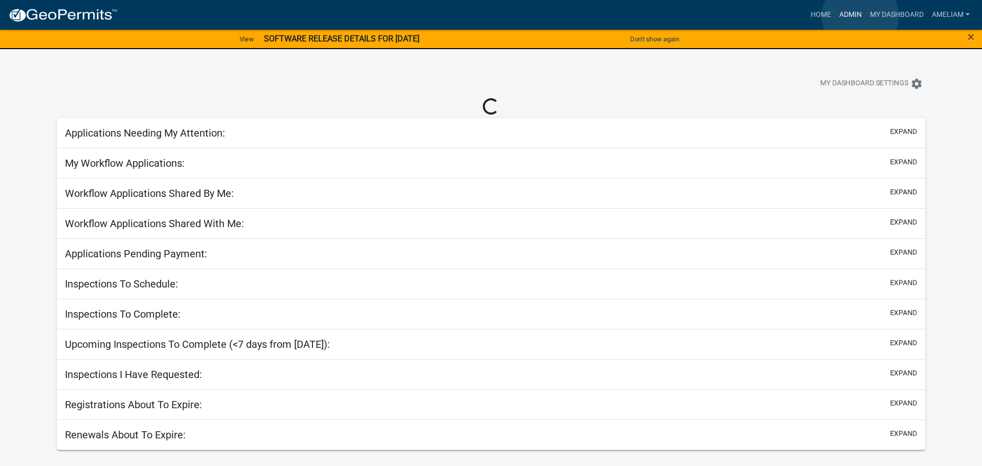
click at [479, 18] on link "Admin" at bounding box center [850, 14] width 31 height 19
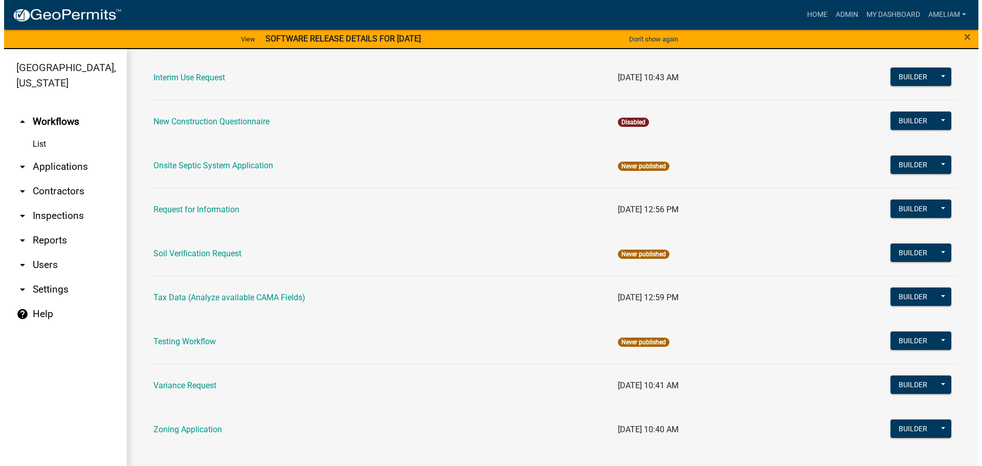
scroll to position [319, 0]
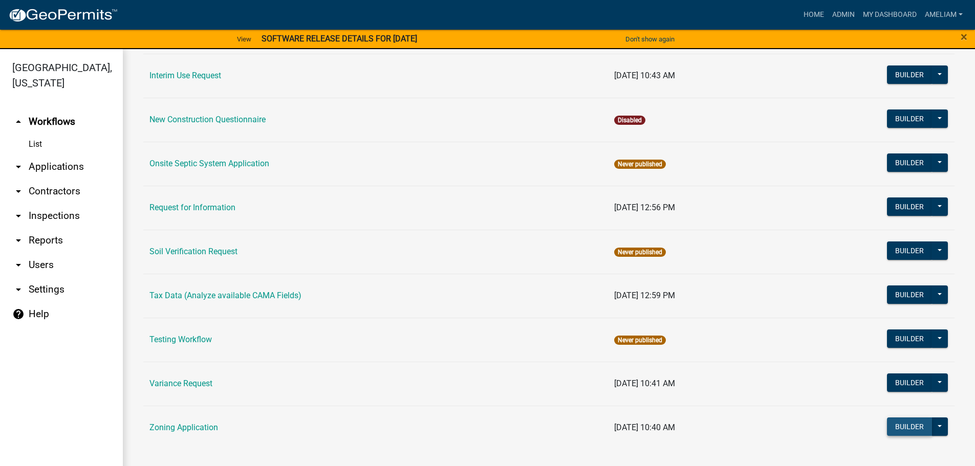
click at [479, 277] on button "Builder" at bounding box center [909, 426] width 45 height 18
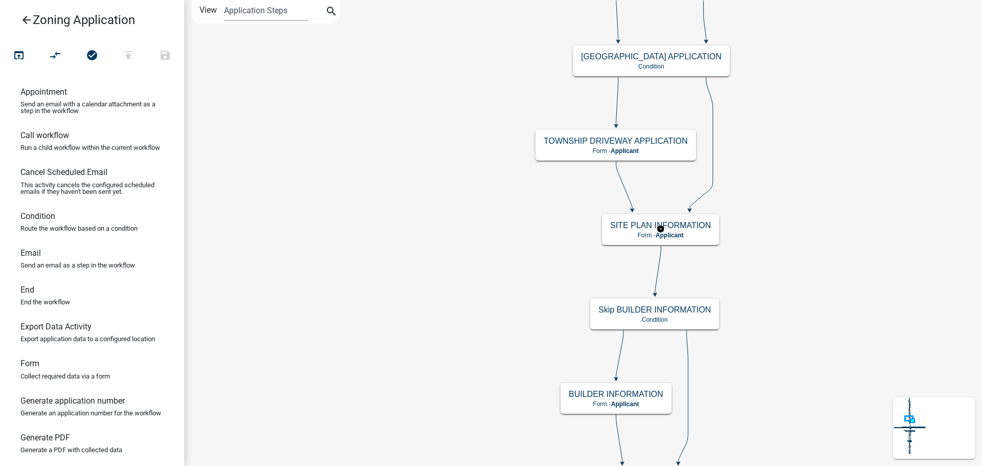
click at [479, 229] on rect at bounding box center [661, 229] width 120 height 33
click at [479, 229] on div "SITE PLAN INFORMATION Form - Applicant" at bounding box center [660, 229] width 117 height 31
click at [479, 242] on div "SITE PLAN INFORMATION Form - Applicant" at bounding box center [660, 229] width 117 height 31
click at [479, 230] on h5 "SITE PLAN INFORMATION" at bounding box center [660, 226] width 101 height 10
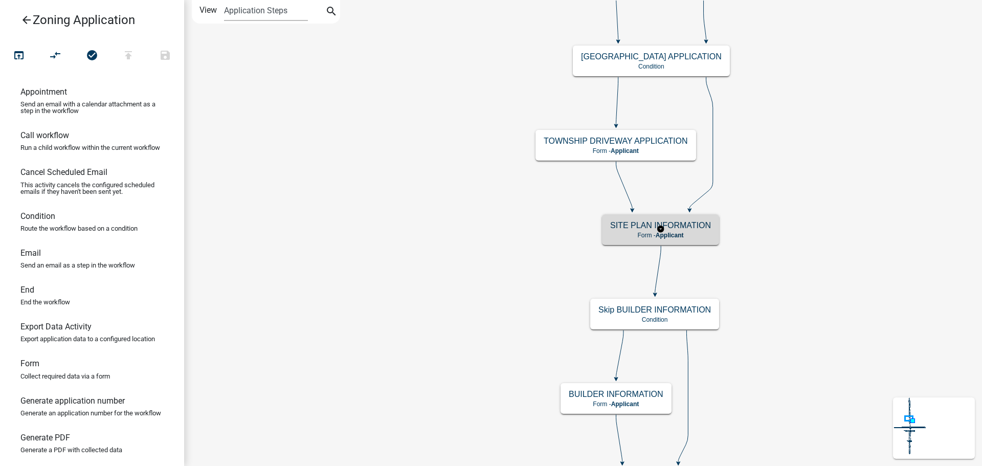
click at [479, 230] on h5 "SITE PLAN INFORMATION" at bounding box center [660, 226] width 101 height 10
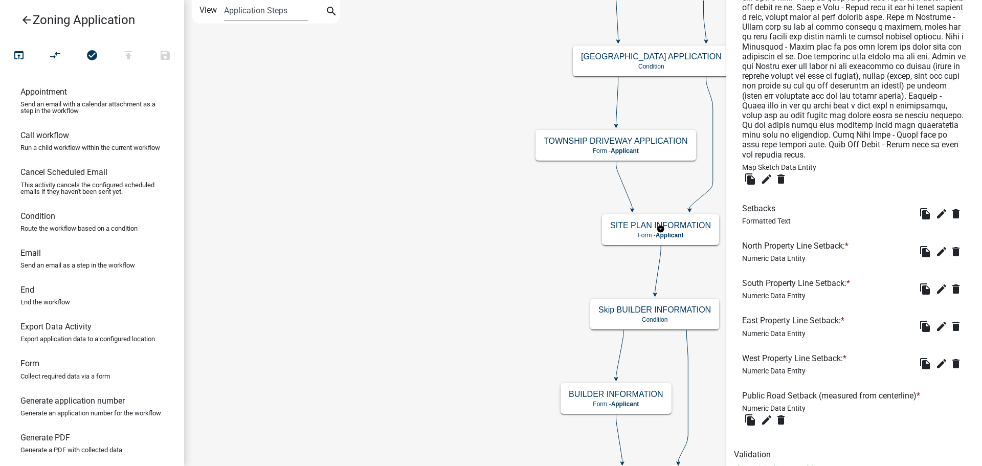
scroll to position [557, 0]
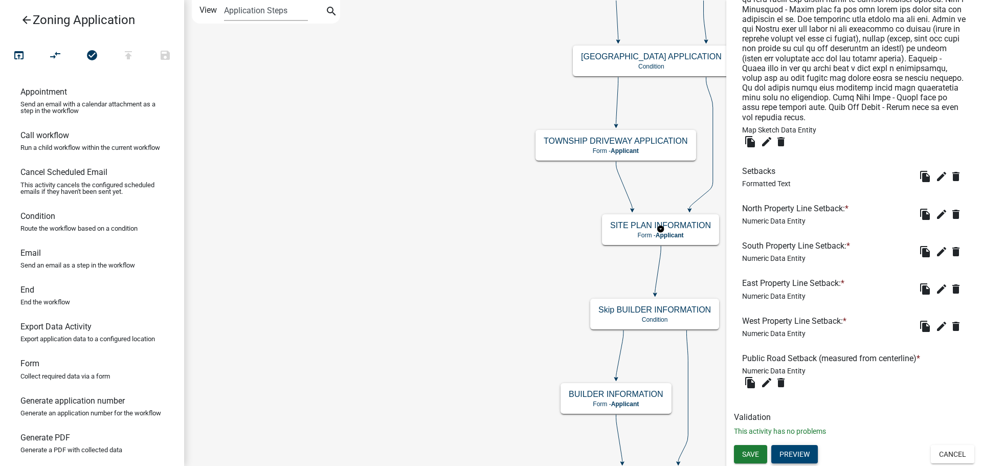
click at [479, 277] on button "Preview" at bounding box center [795, 454] width 47 height 18
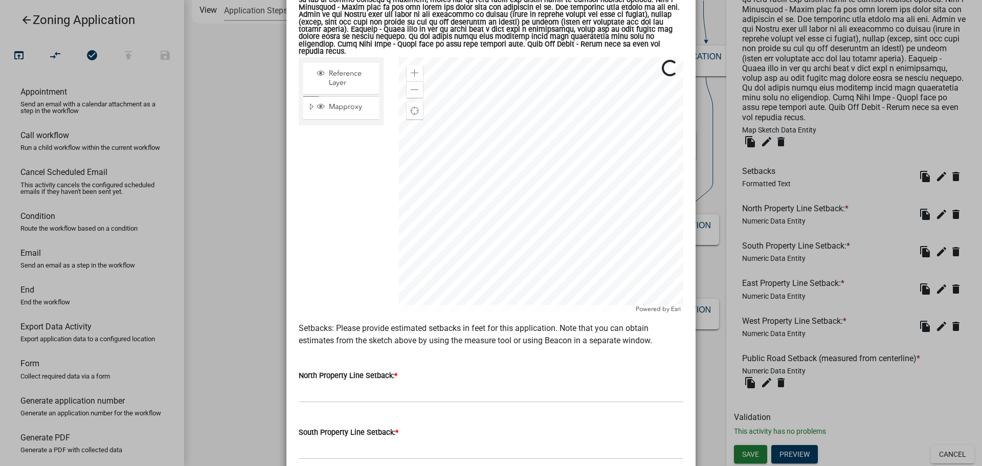
scroll to position [510, 0]
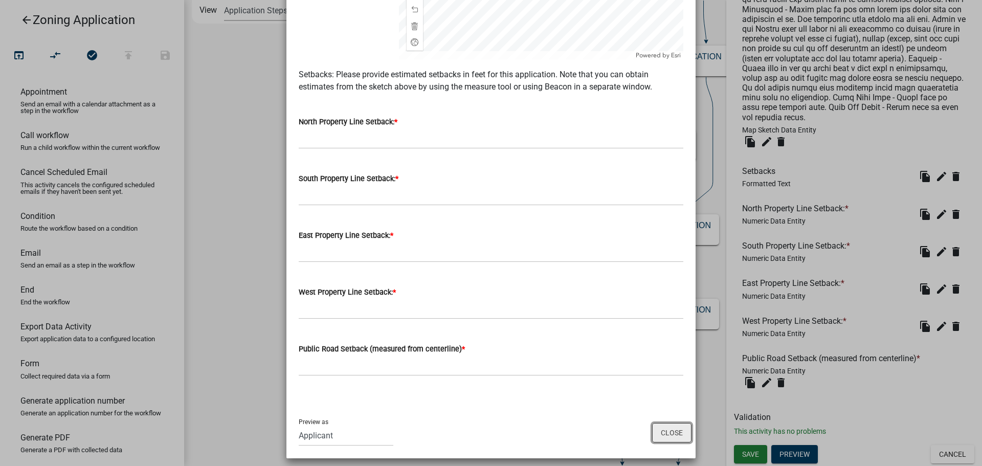
drag, startPoint x: 656, startPoint y: 421, endPoint x: 852, endPoint y: 445, distance: 197.9
click at [479, 277] on button "Close" at bounding box center [671, 432] width 39 height 19
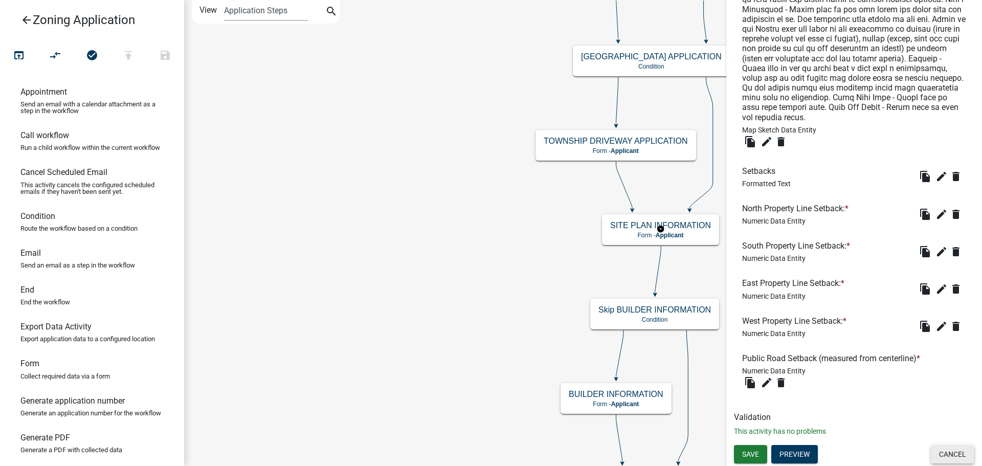
click at [479, 277] on button "Cancel" at bounding box center [952, 454] width 43 height 18
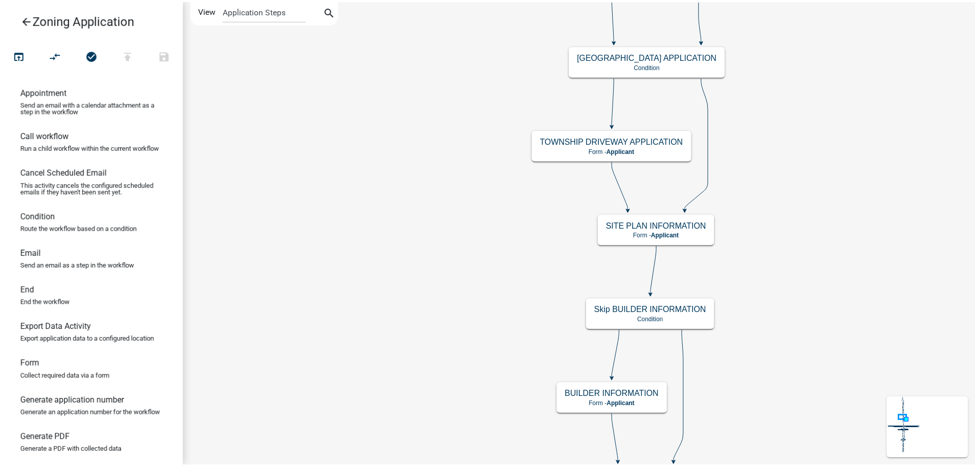
scroll to position [0, 0]
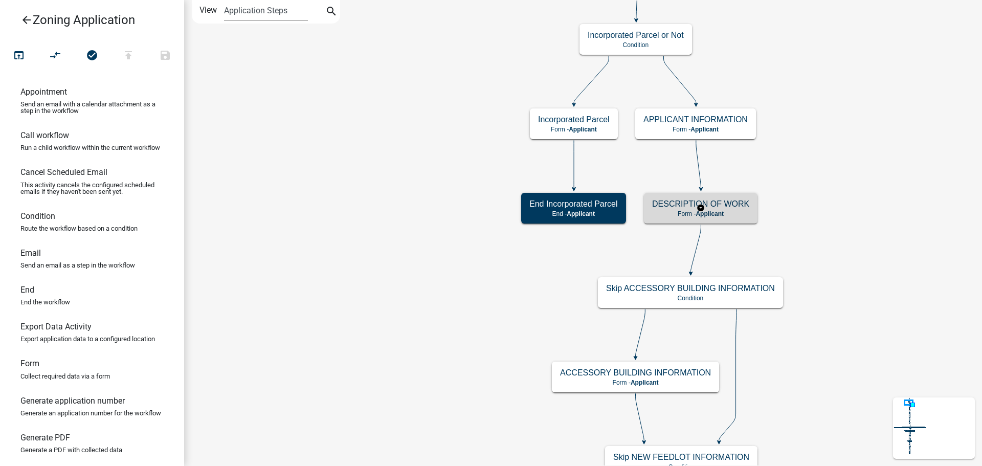
click at [479, 206] on h5 "DESCRIPTION OF WORK" at bounding box center [700, 204] width 97 height 10
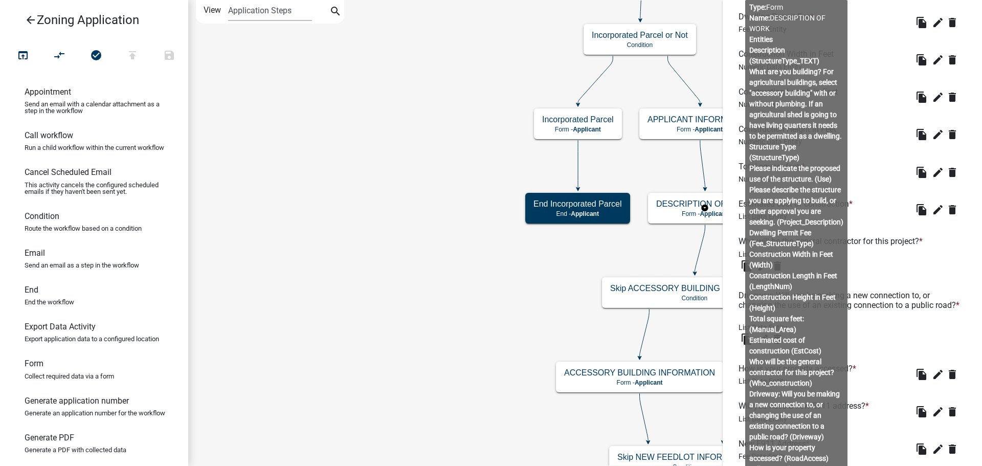
scroll to position [708, 0]
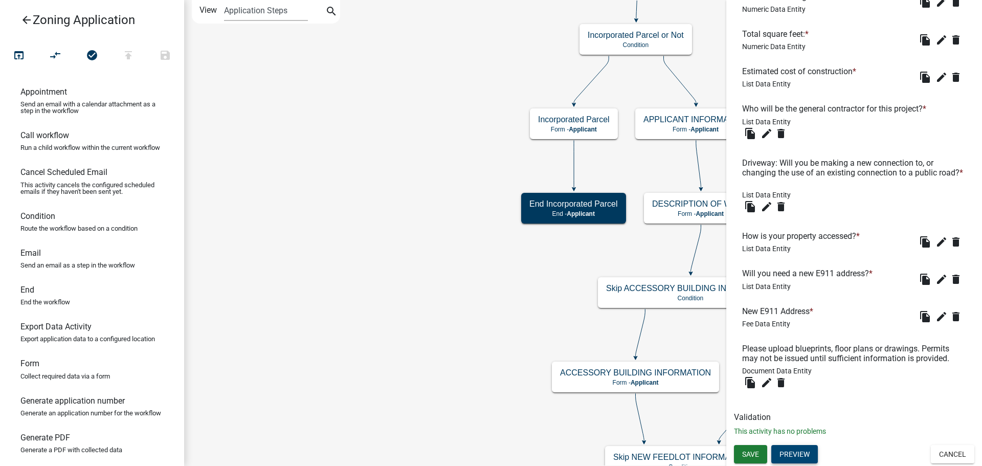
click at [479, 277] on button "Preview" at bounding box center [795, 454] width 47 height 18
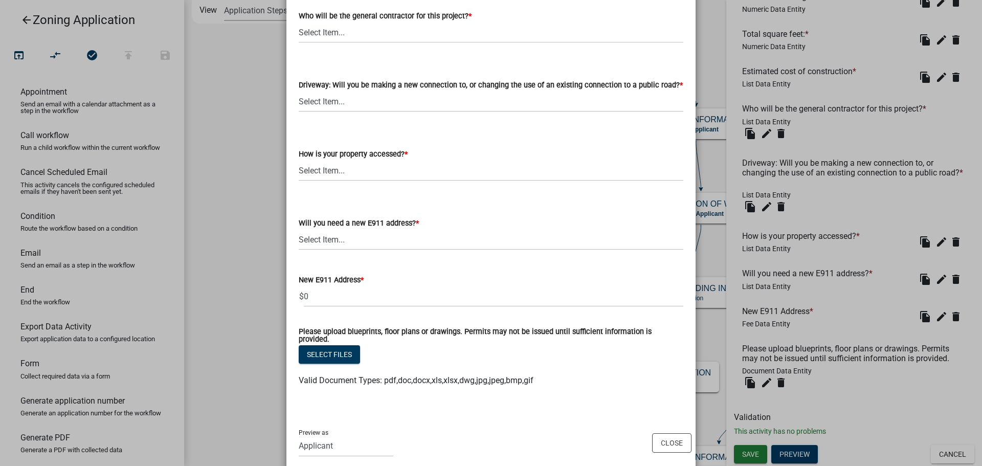
scroll to position [705, 0]
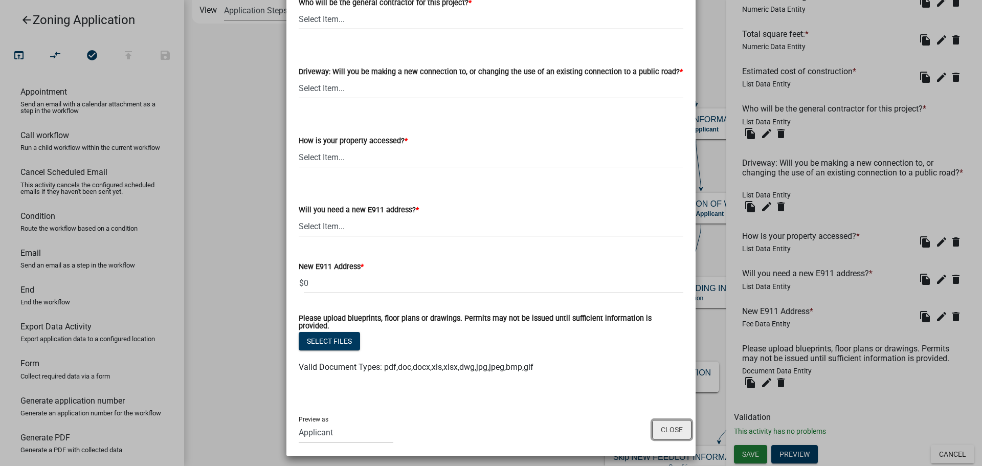
click at [479, 277] on button "Close" at bounding box center [671, 429] width 39 height 19
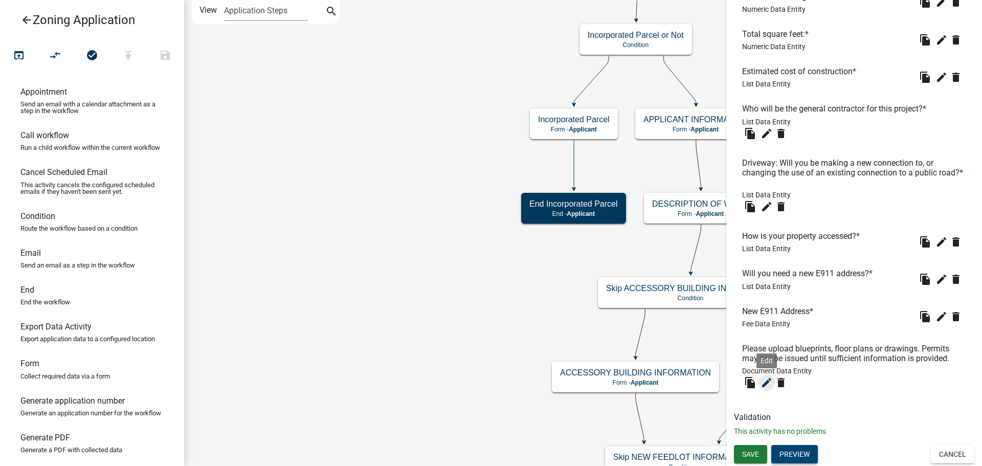
click at [479, 277] on icon "edit" at bounding box center [767, 383] width 12 height 12
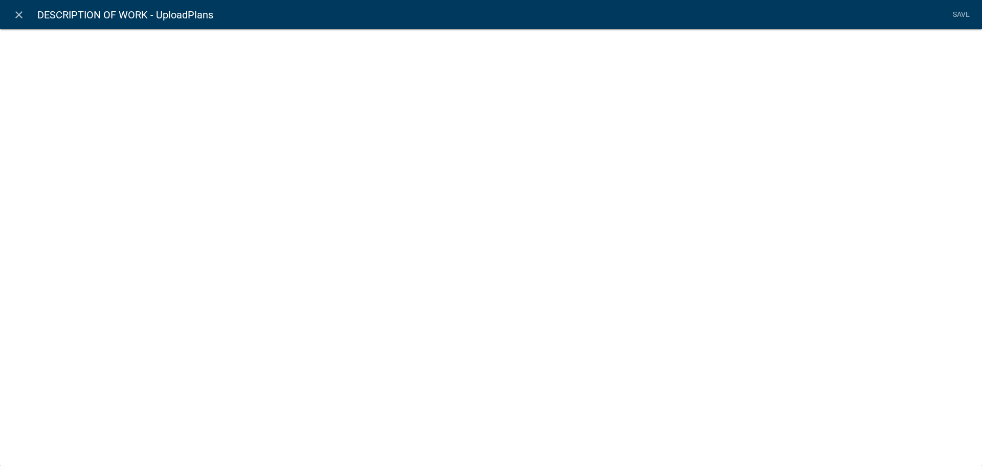
select select "document"
